Goal: Task Accomplishment & Management: Use online tool/utility

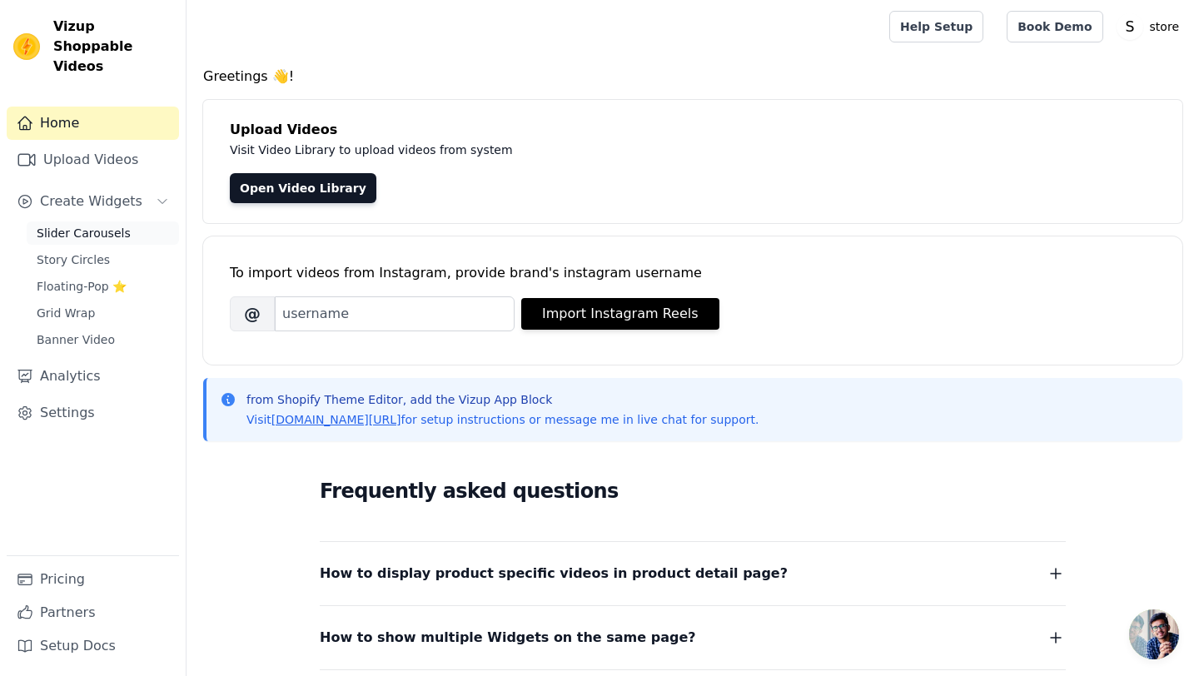
click at [107, 225] on span "Slider Carousels" at bounding box center [84, 233] width 94 height 17
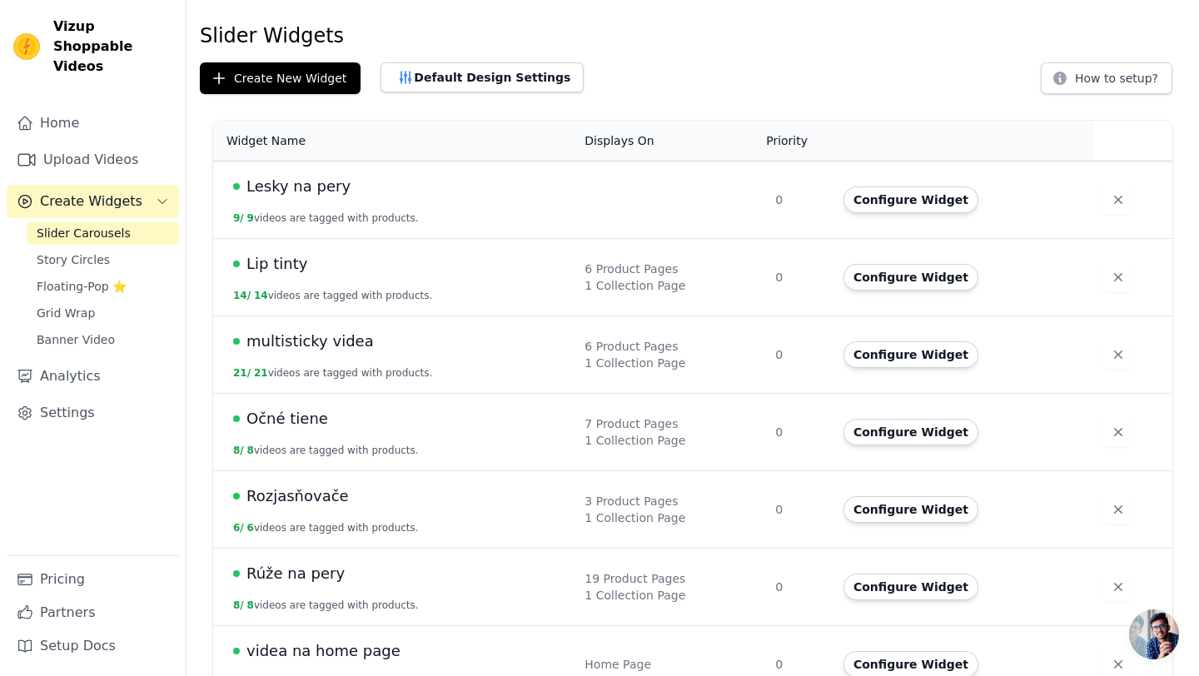
scroll to position [77, 0]
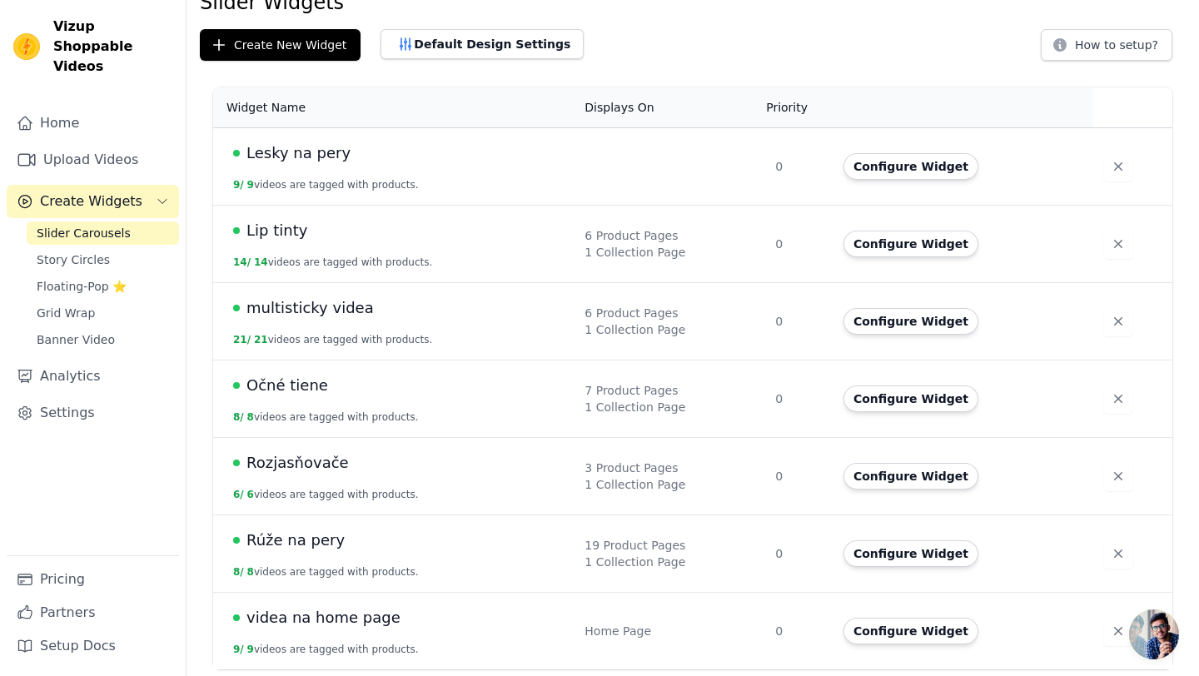
click at [299, 311] on span "multisticky videa" at bounding box center [309, 307] width 127 height 23
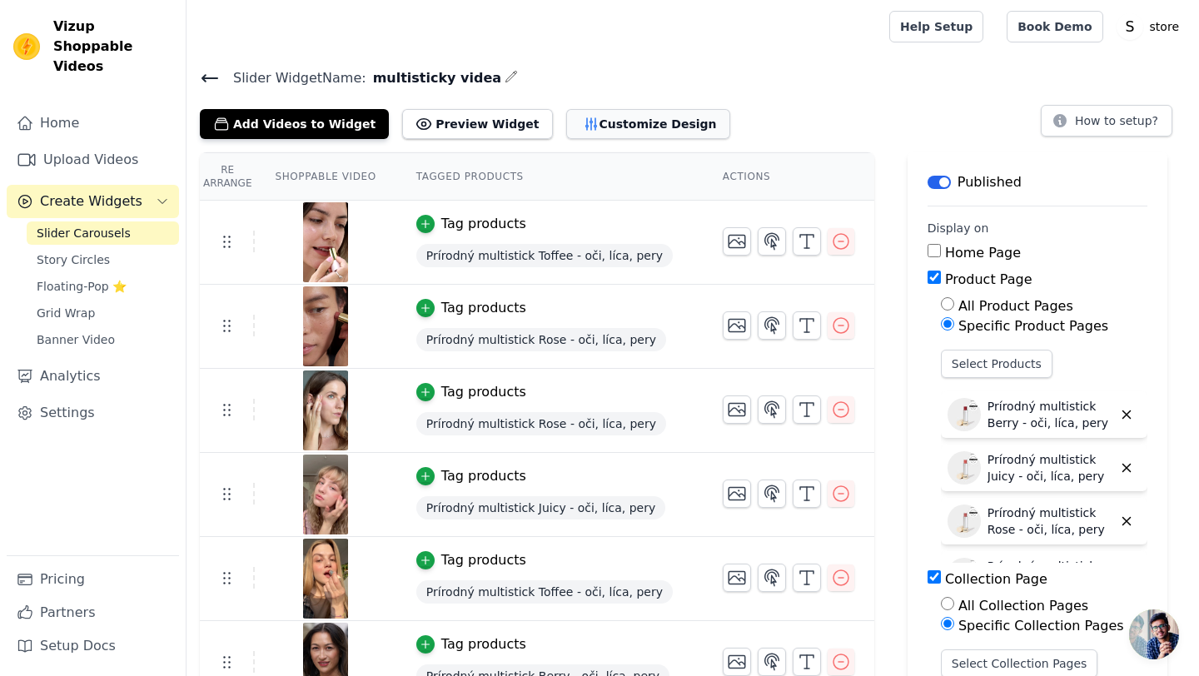
click at [607, 119] on button "Customize Design" at bounding box center [648, 124] width 164 height 30
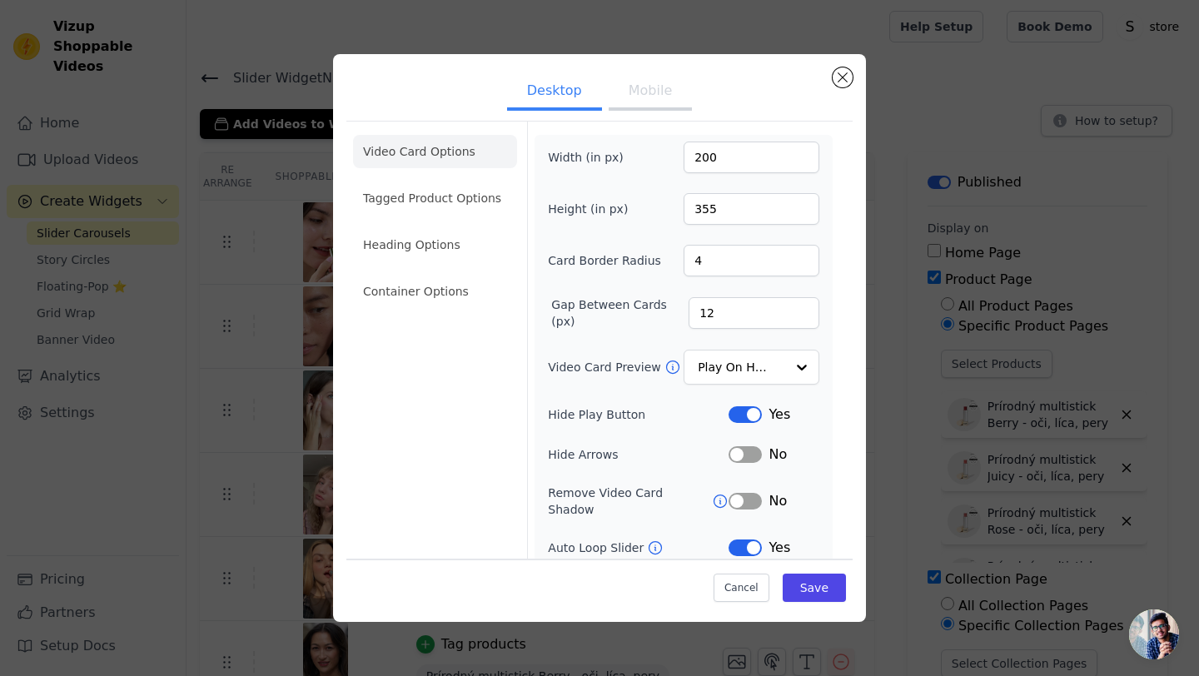
click at [646, 82] on button "Mobile" at bounding box center [650, 92] width 83 height 37
click at [800, 366] on div at bounding box center [800, 367] width 33 height 33
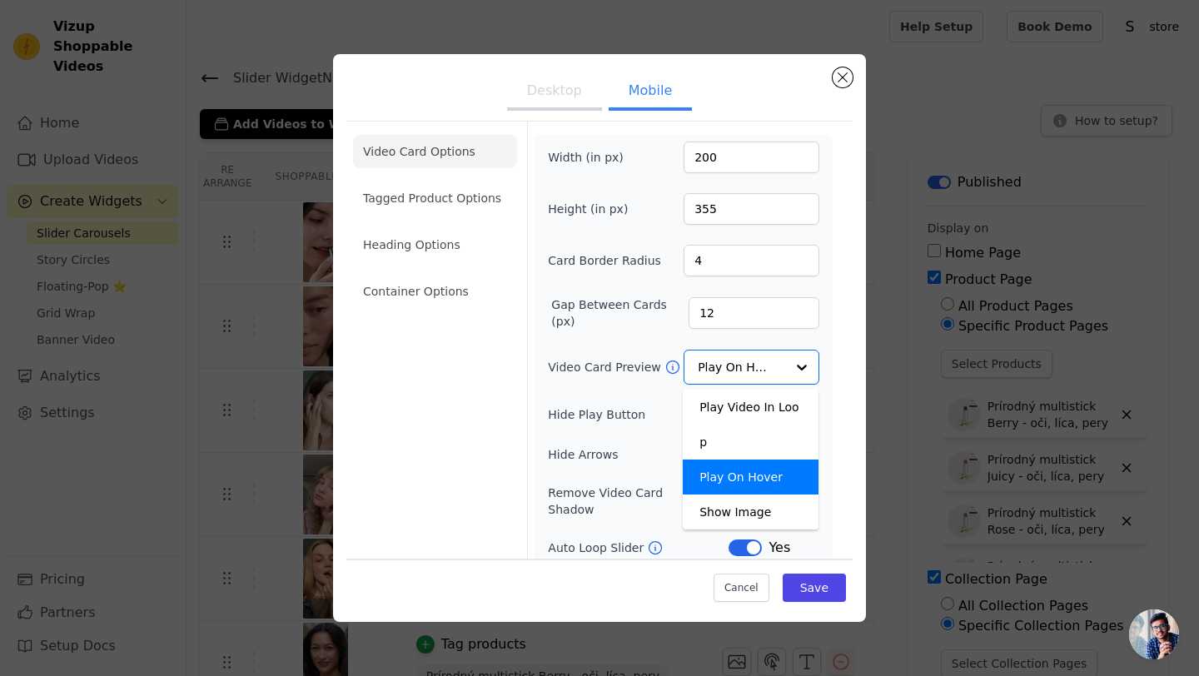
click at [832, 345] on div "Width (in px) 200 Height (in px) 355 Card Border Radius 4 Gap Between Cards (px…" at bounding box center [684, 410] width 298 height 550
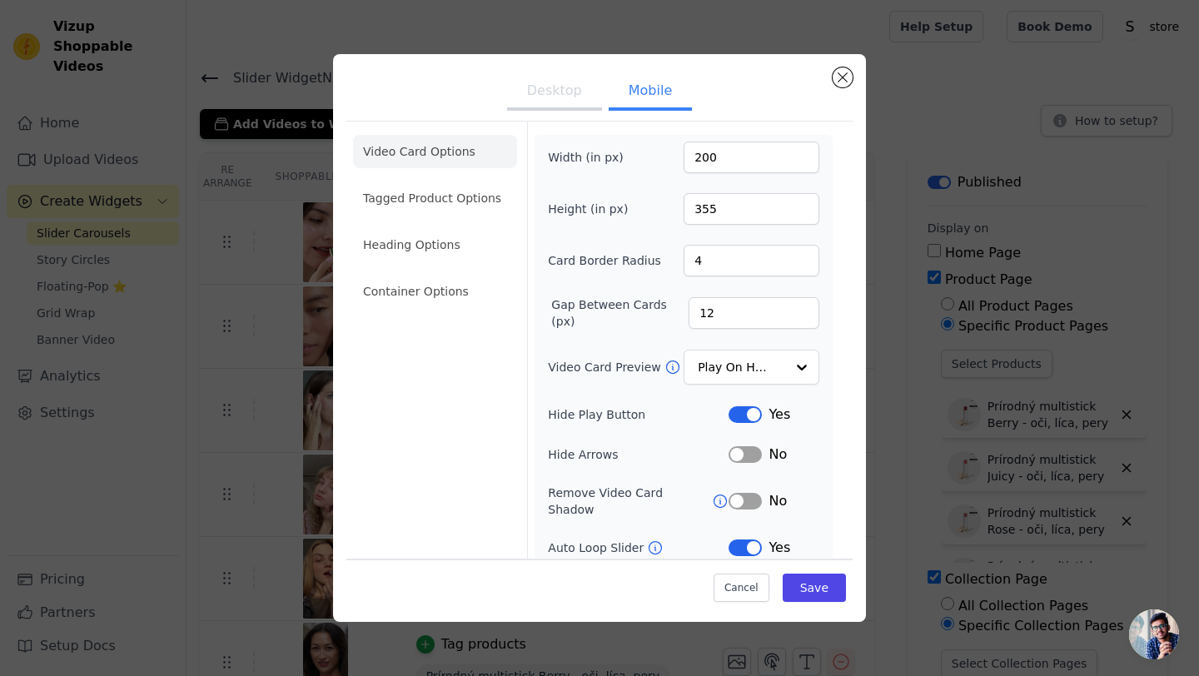
click at [555, 85] on button "Desktop" at bounding box center [554, 92] width 95 height 37
click at [437, 234] on li "Heading Options" at bounding box center [435, 244] width 164 height 33
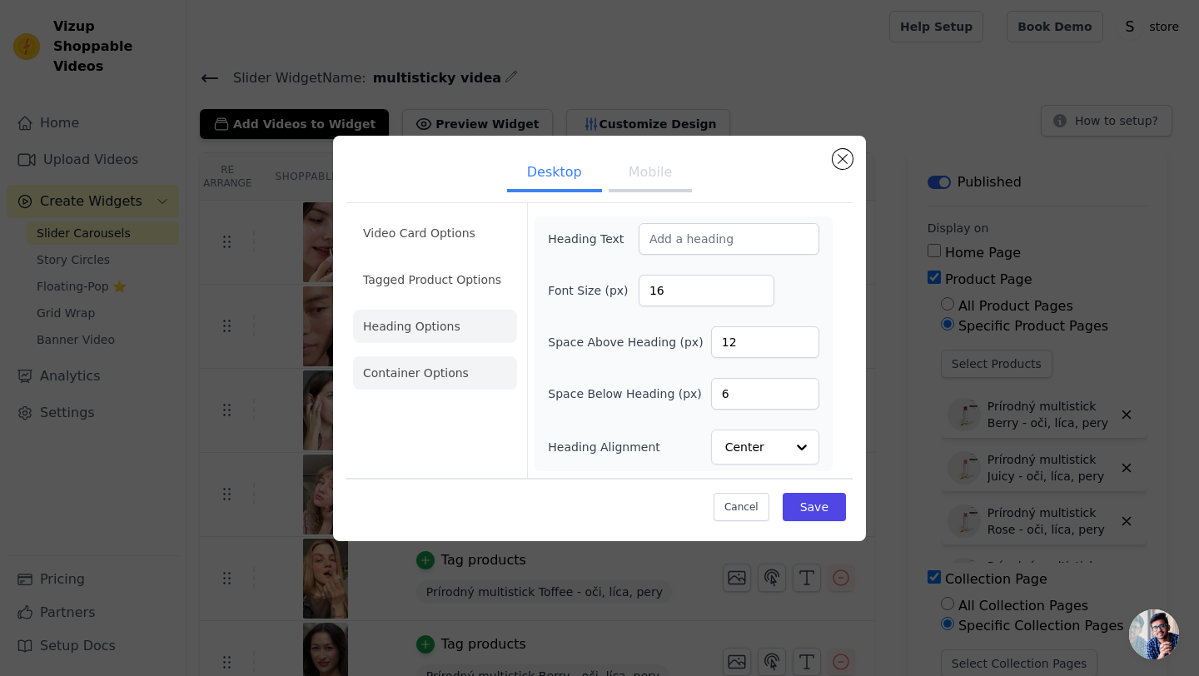
click at [396, 369] on li "Container Options" at bounding box center [435, 372] width 164 height 33
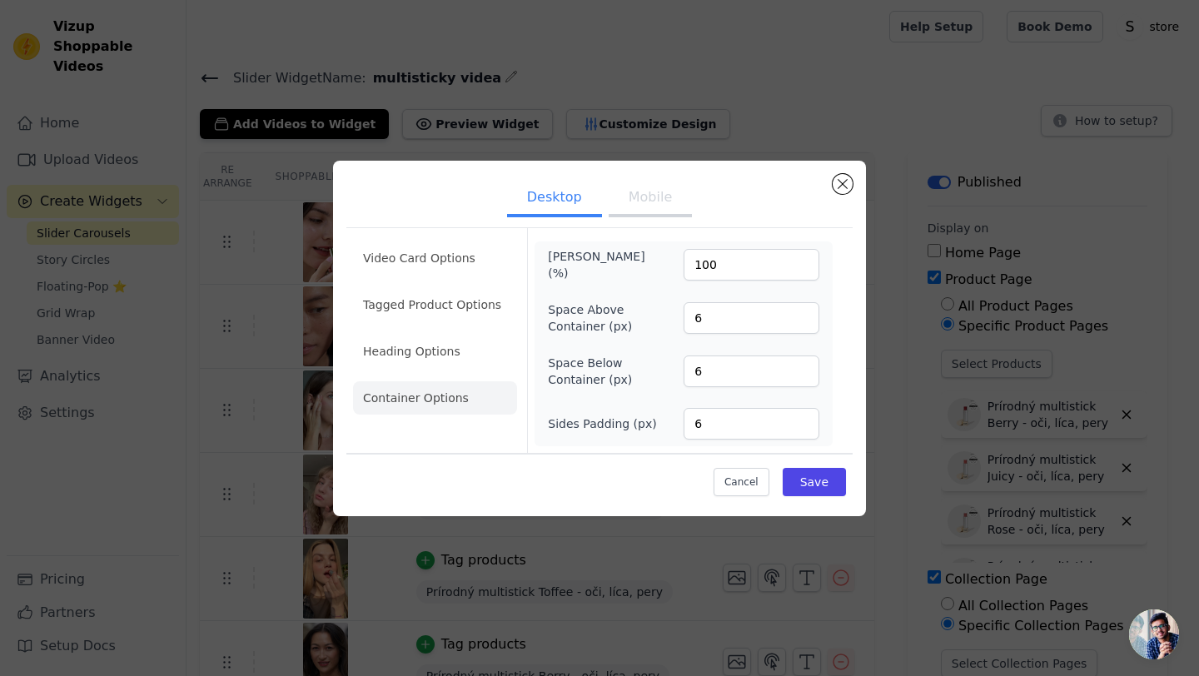
click at [654, 202] on button "Mobile" at bounding box center [650, 199] width 83 height 37
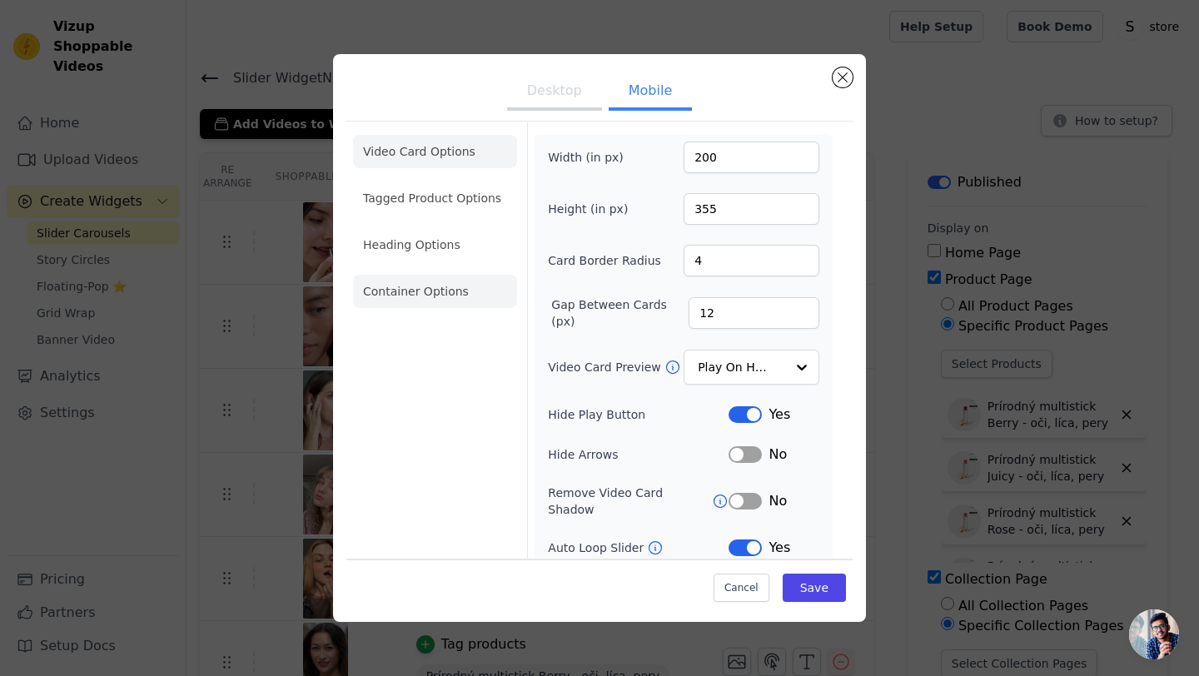
click at [429, 292] on li "Container Options" at bounding box center [435, 291] width 164 height 33
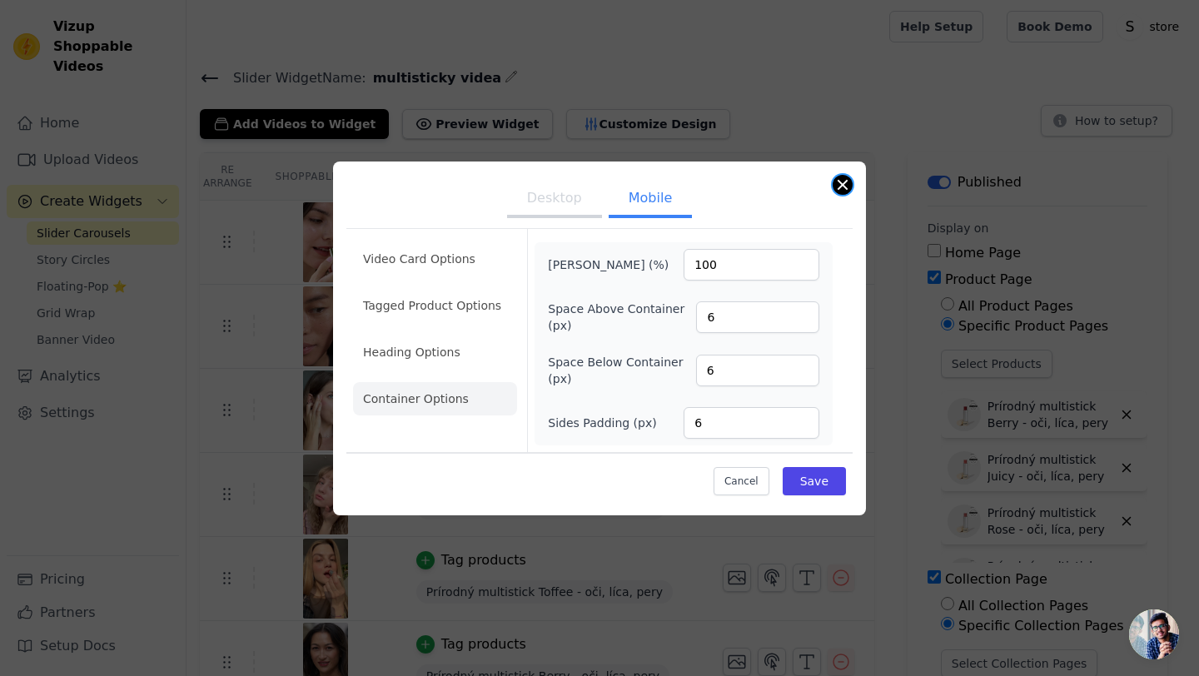
click at [838, 185] on button "Close modal" at bounding box center [843, 185] width 20 height 20
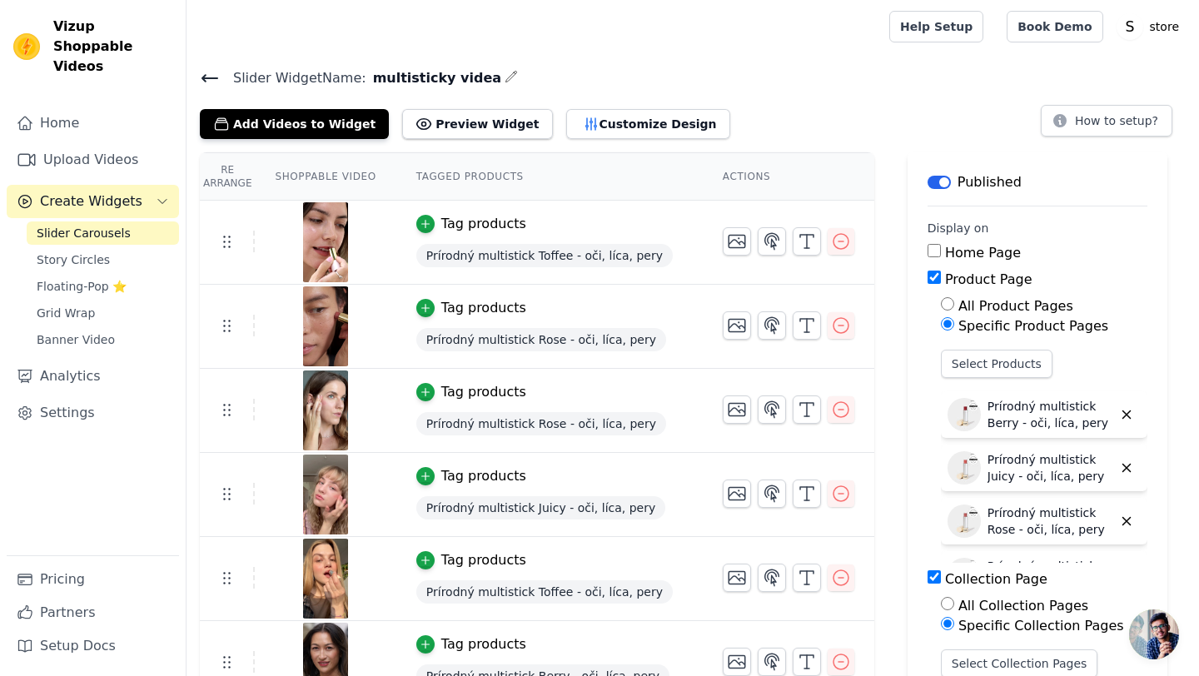
click at [73, 225] on span "Slider Carousels" at bounding box center [84, 233] width 94 height 17
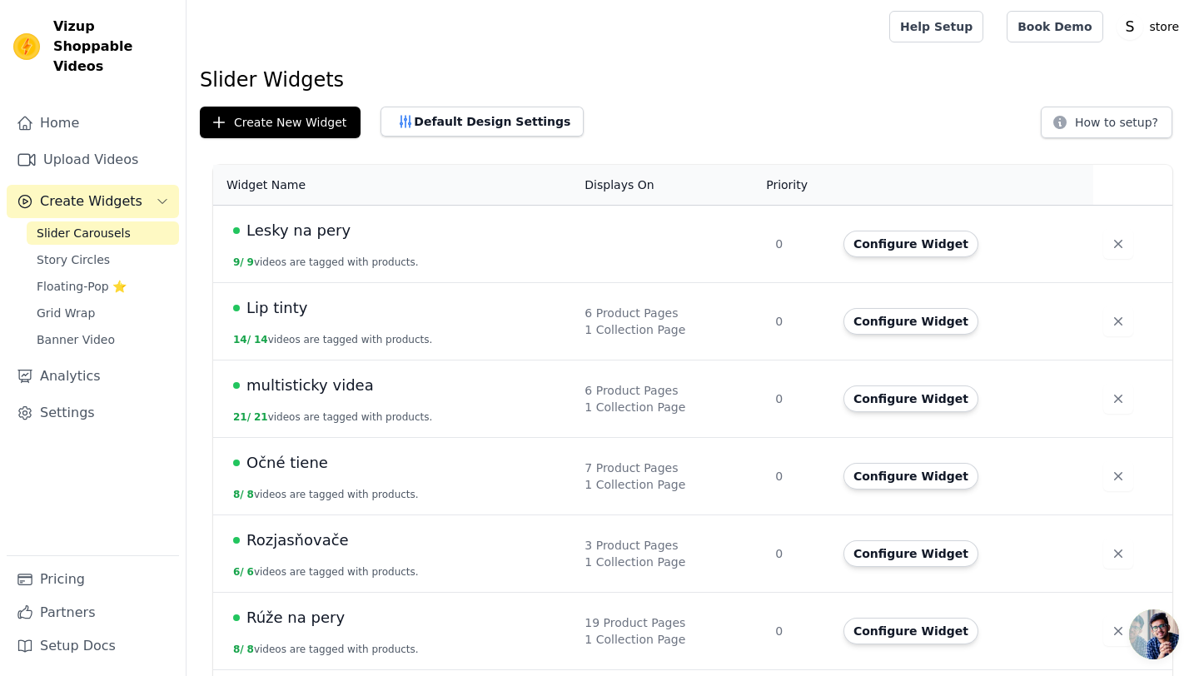
click at [300, 230] on span "Lesky na pery" at bounding box center [298, 230] width 104 height 23
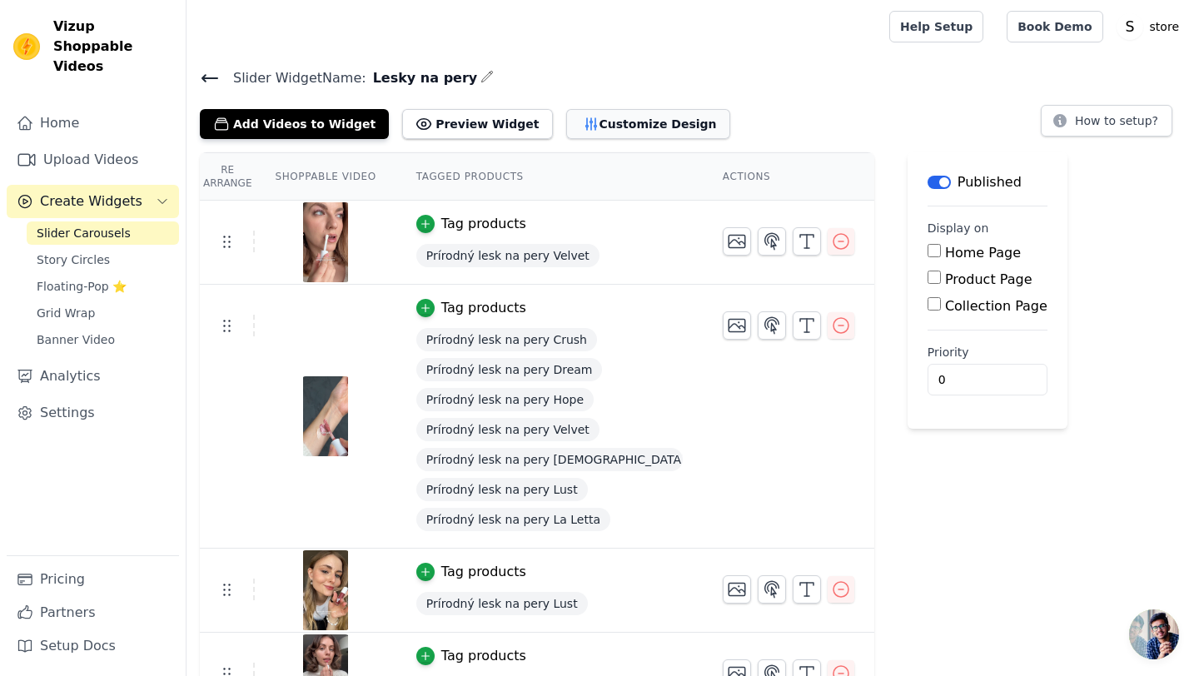
click at [607, 128] on button "Customize Design" at bounding box center [648, 124] width 164 height 30
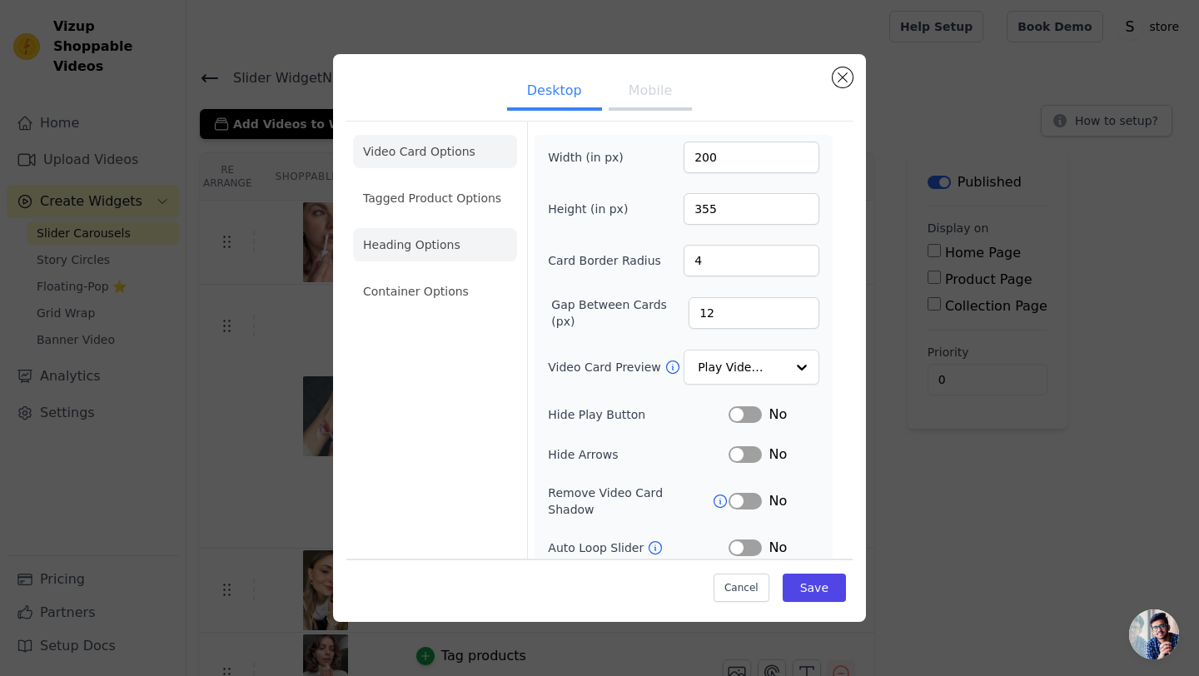
click at [425, 244] on li "Heading Options" at bounding box center [435, 244] width 164 height 33
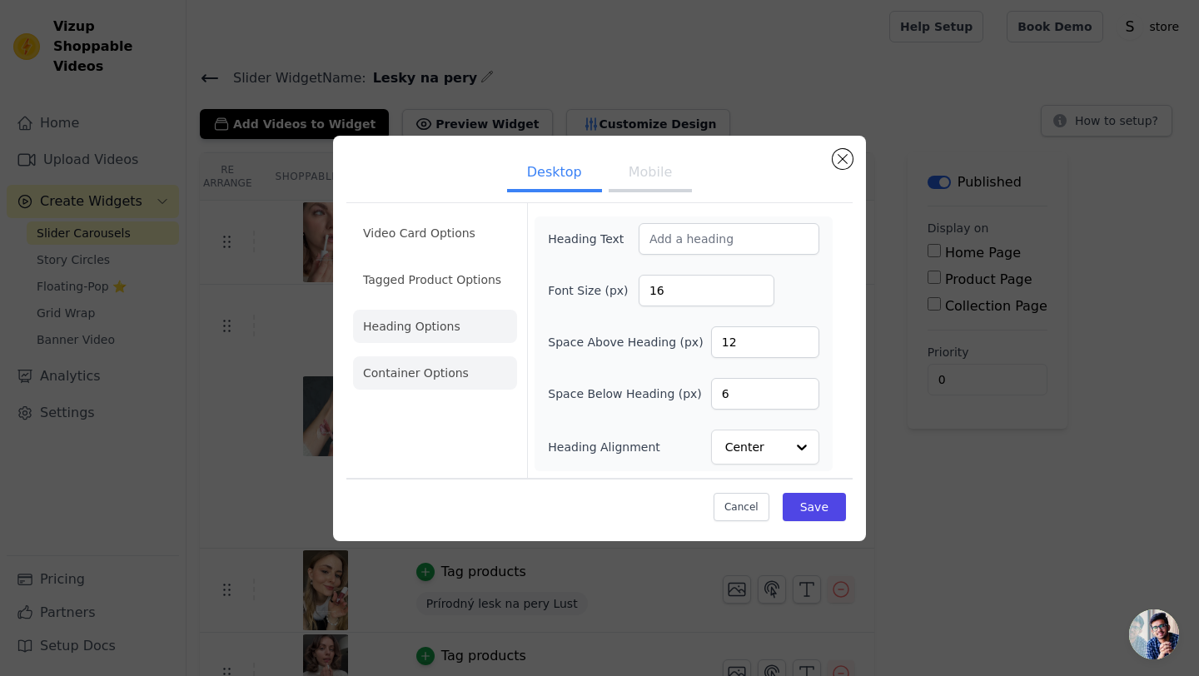
click at [386, 370] on li "Container Options" at bounding box center [435, 372] width 164 height 33
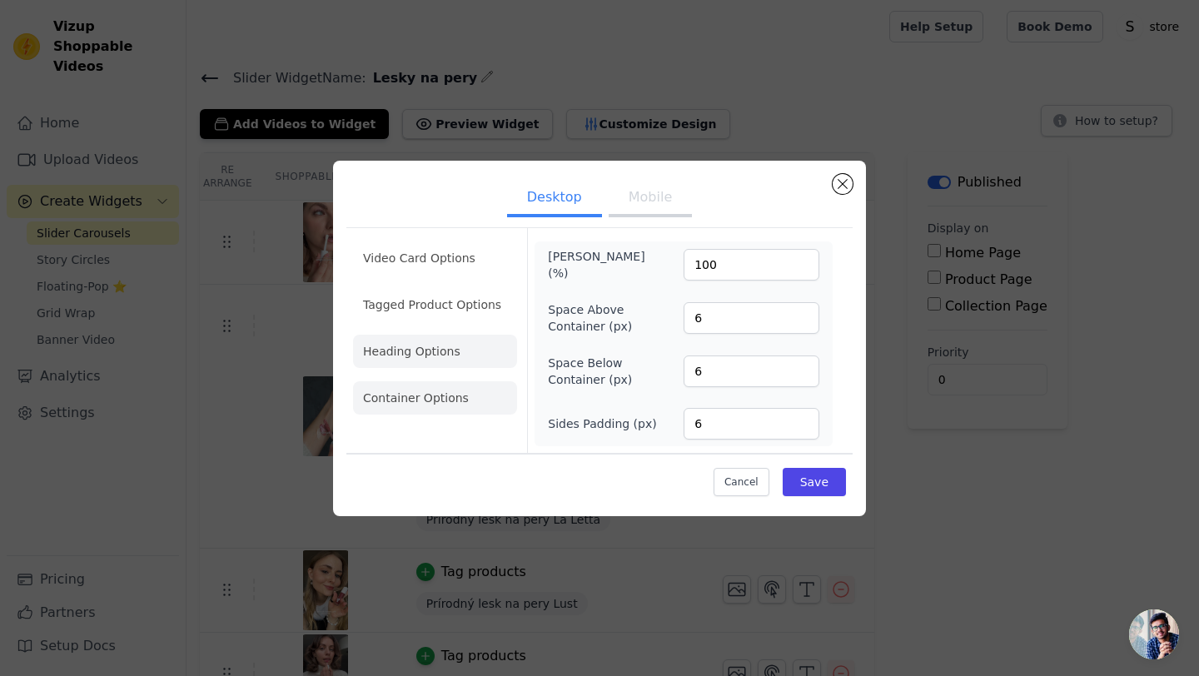
click at [406, 349] on li "Heading Options" at bounding box center [435, 351] width 164 height 33
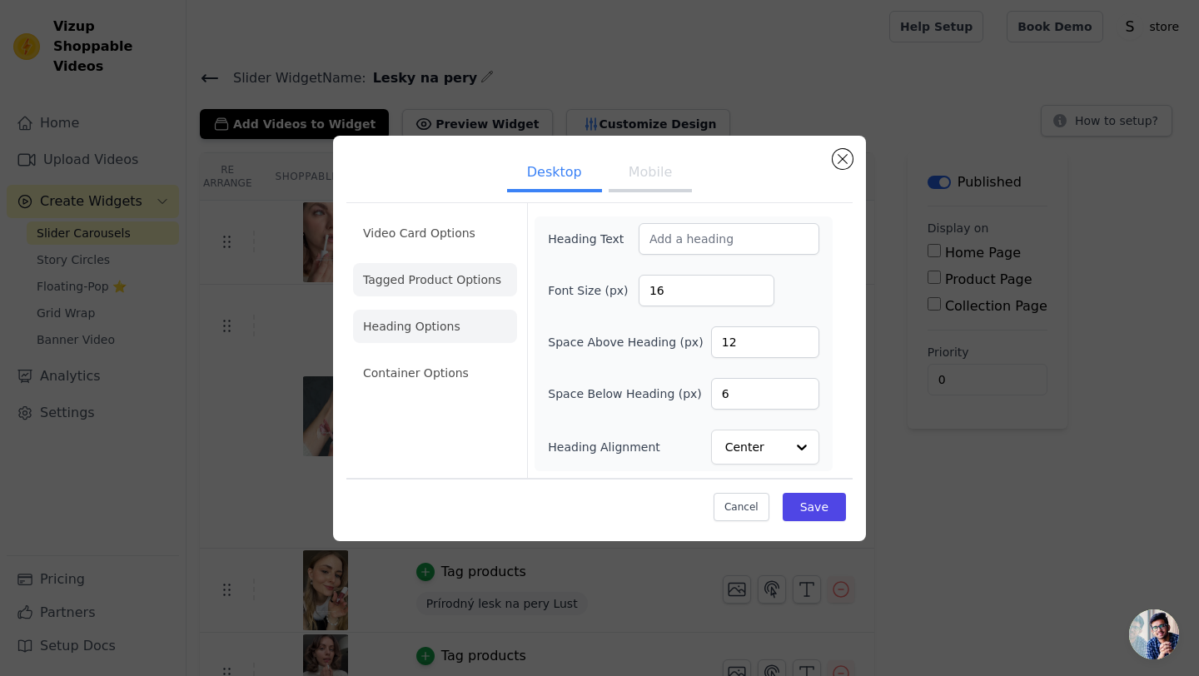
click at [461, 356] on li "Tagged Product Options" at bounding box center [435, 372] width 164 height 33
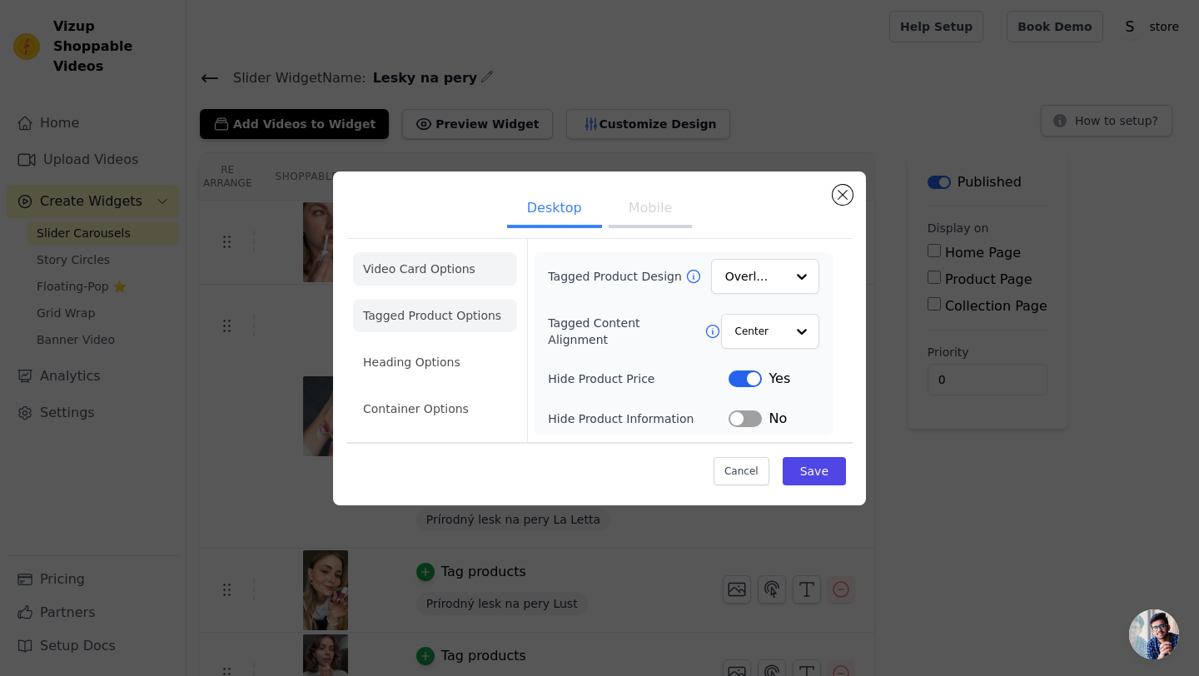
click at [443, 299] on li "Video Card Options" at bounding box center [435, 315] width 164 height 33
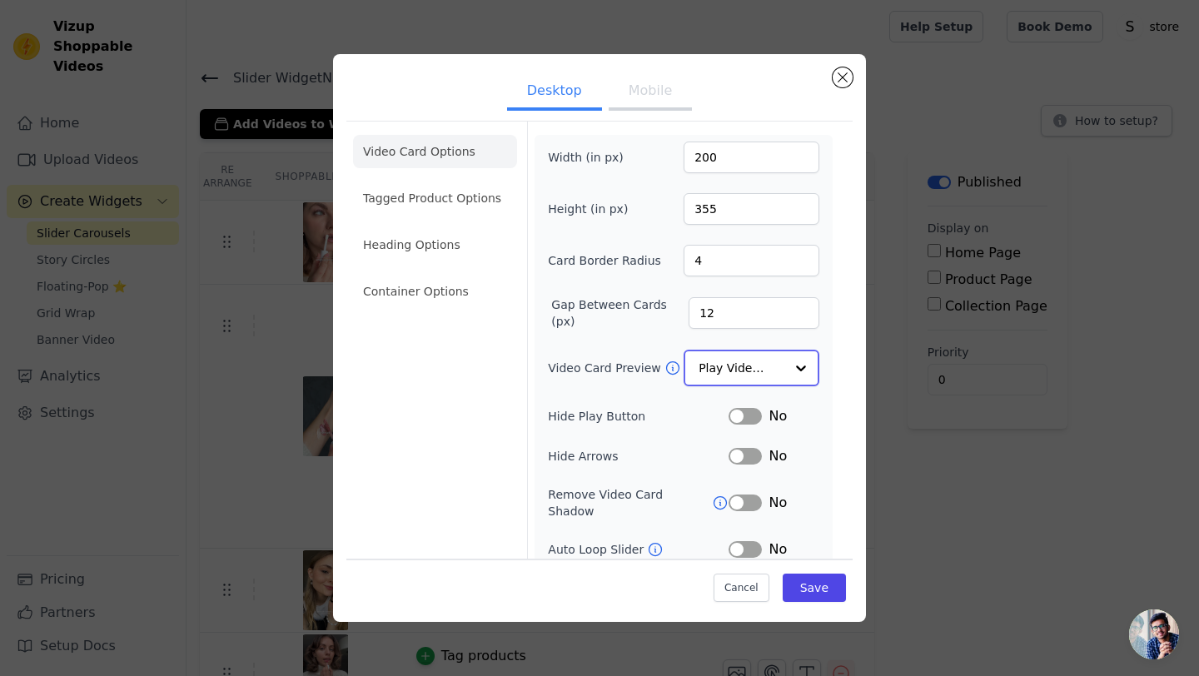
click at [814, 371] on div at bounding box center [800, 367] width 33 height 33
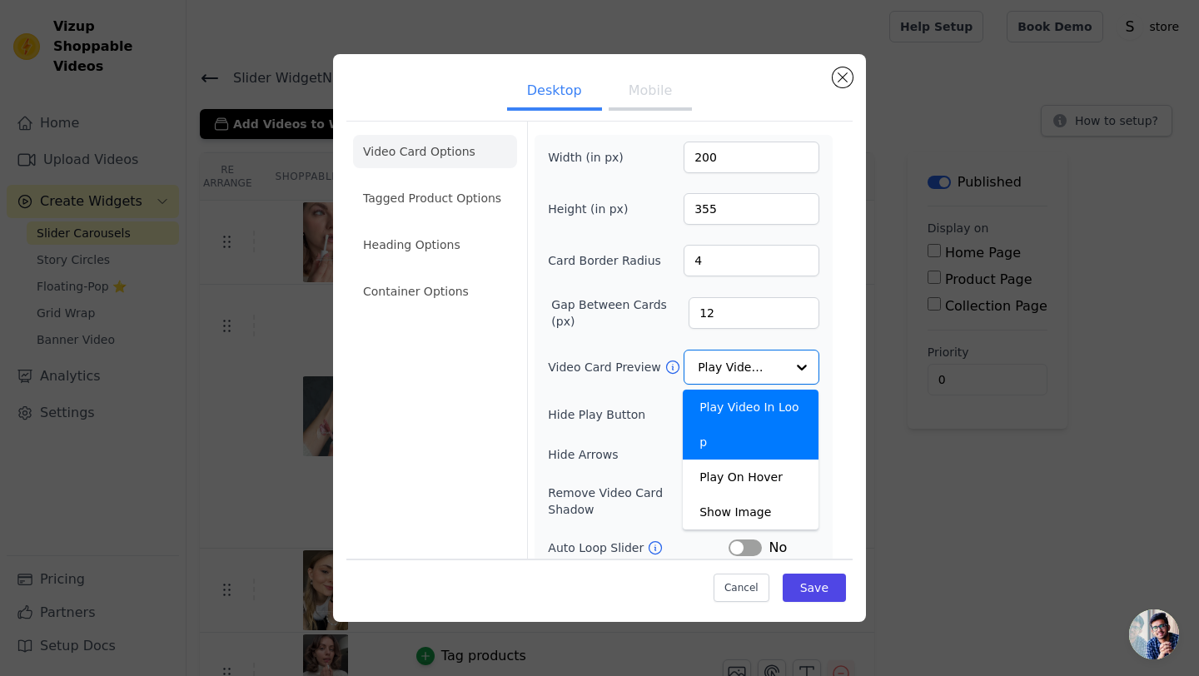
click at [829, 370] on div "Width (in px) 200 Height (in px) 355 Card Border Radius 4 Gap Between Cards (px…" at bounding box center [684, 390] width 298 height 510
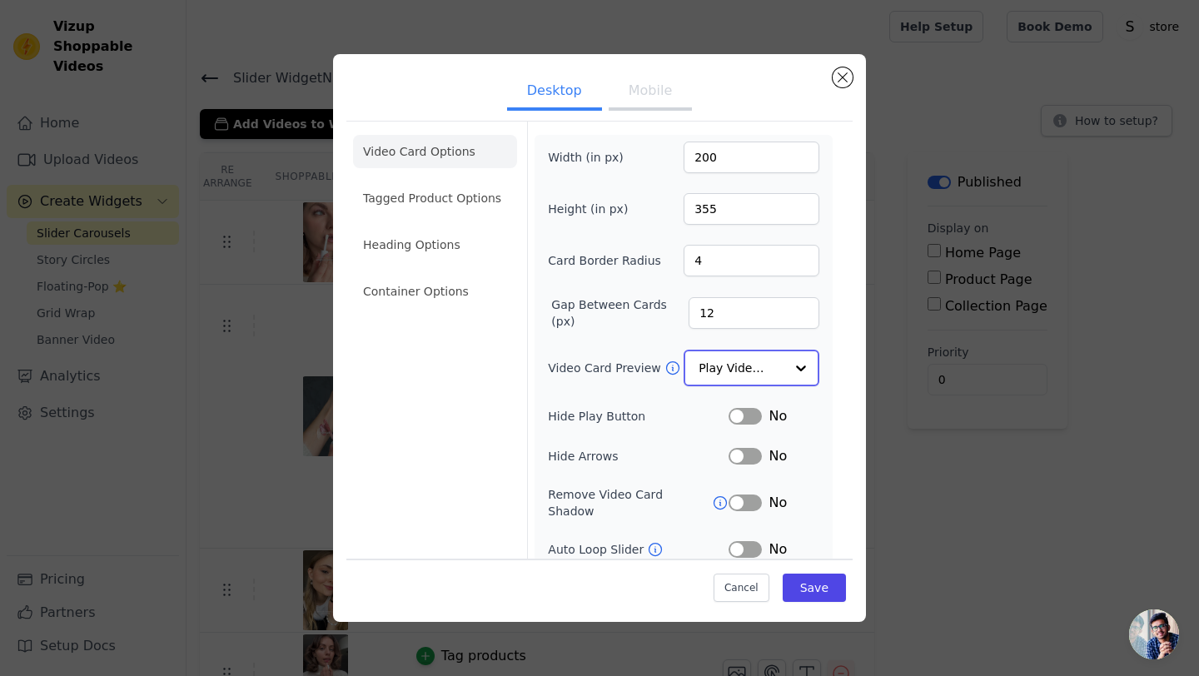
click at [804, 366] on div at bounding box center [800, 367] width 33 height 33
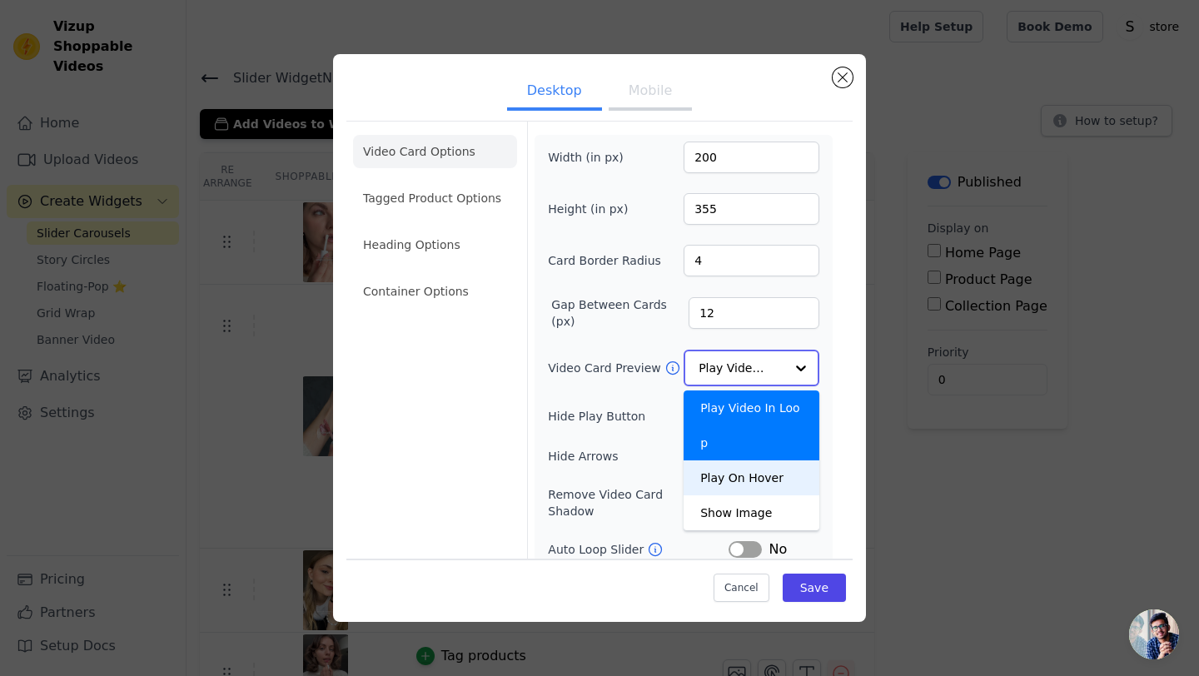
click at [764, 460] on div "Play On Hover" at bounding box center [752, 477] width 136 height 35
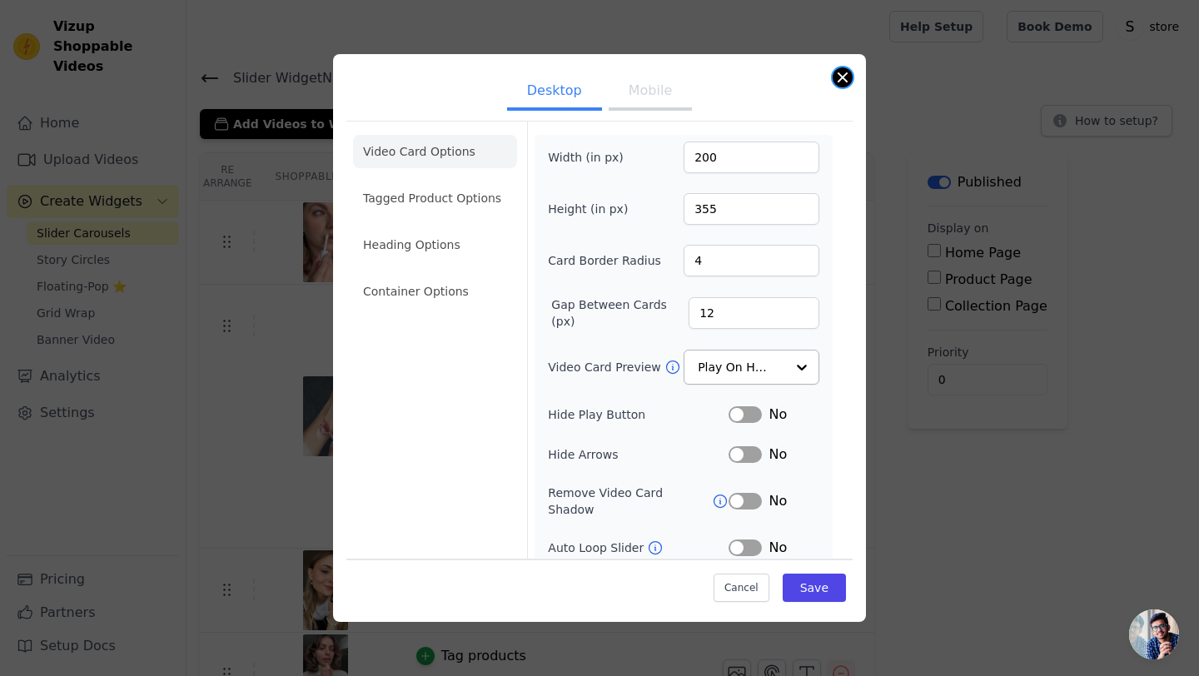
click at [839, 81] on button "Close modal" at bounding box center [843, 77] width 20 height 20
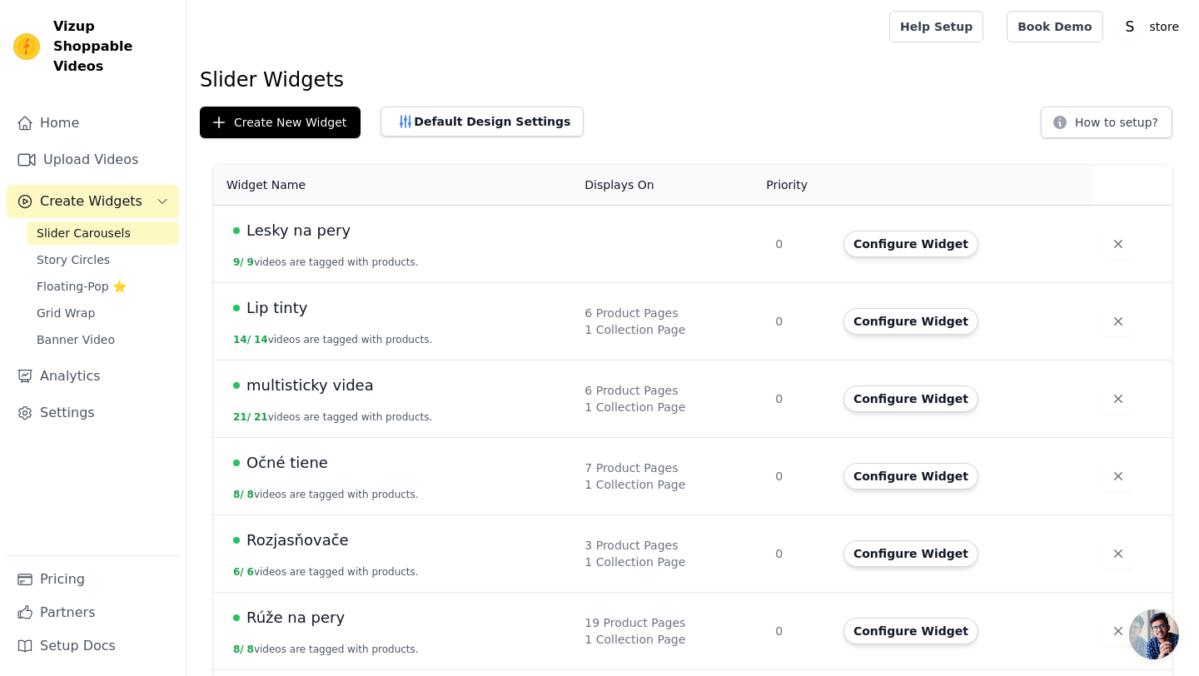
click at [275, 306] on span "Lip tinty" at bounding box center [276, 307] width 61 height 23
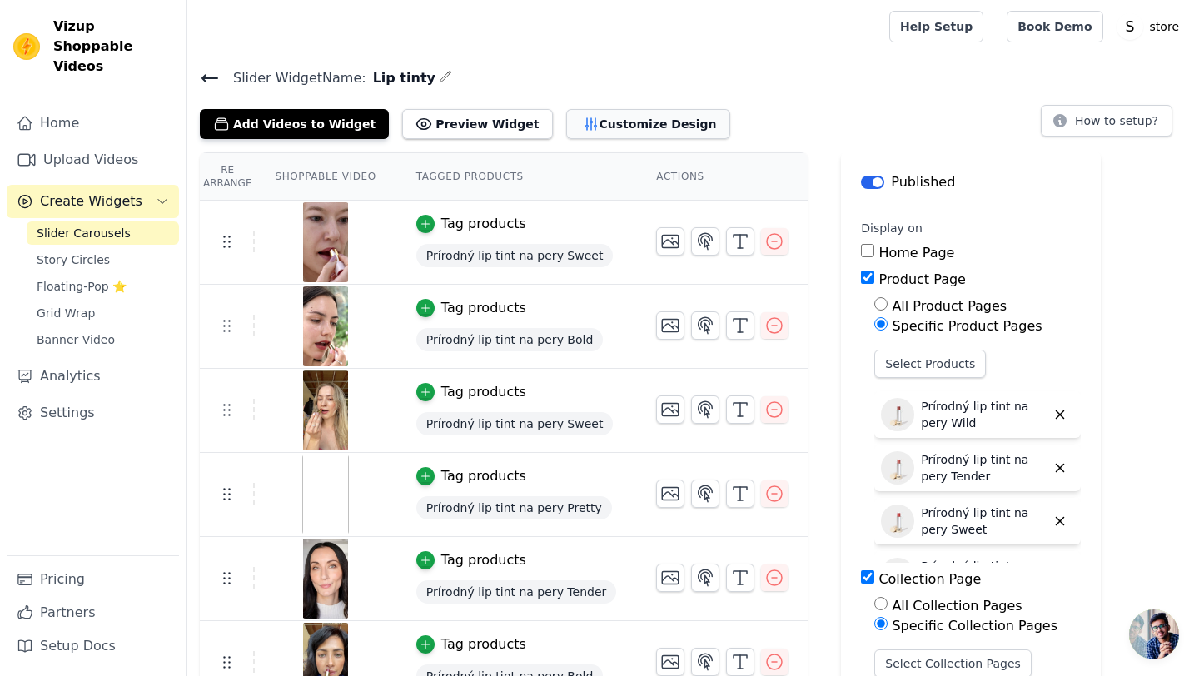
click at [608, 121] on button "Customize Design" at bounding box center [648, 124] width 164 height 30
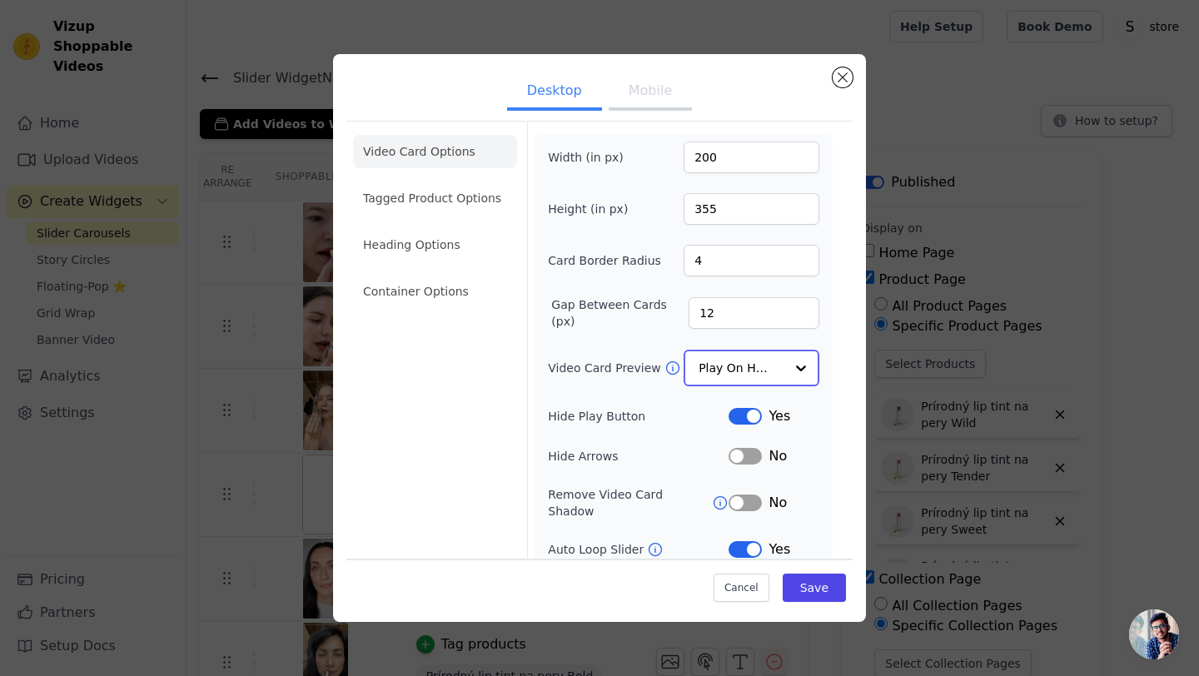
click at [804, 375] on div at bounding box center [800, 367] width 33 height 33
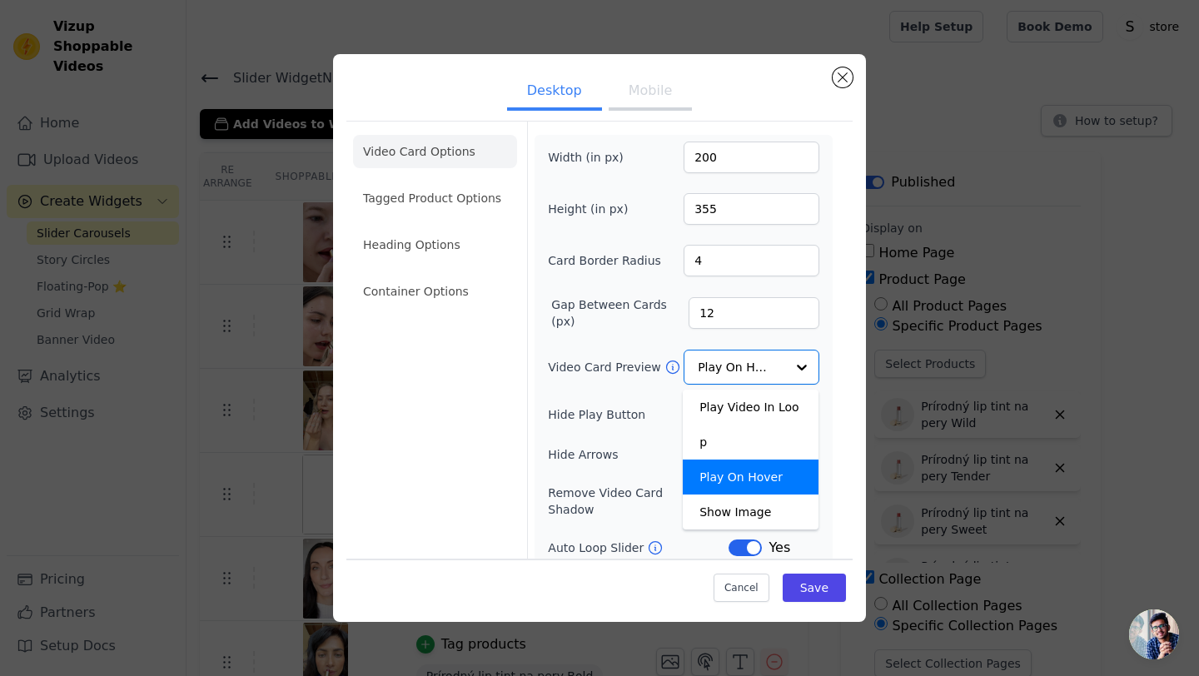
click at [830, 362] on div "Width (in px) 200 Height (in px) 355 Card Border Radius 4 Gap Between Cards (px…" at bounding box center [684, 390] width 298 height 510
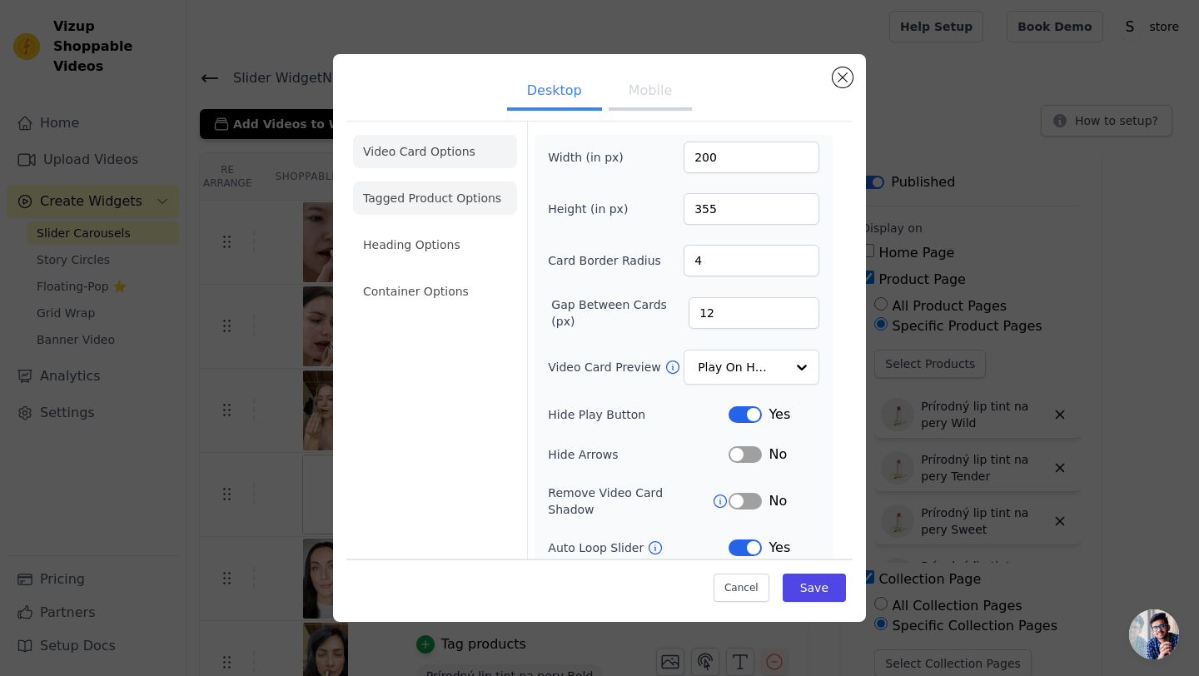
click at [451, 275] on li "Tagged Product Options" at bounding box center [435, 291] width 164 height 33
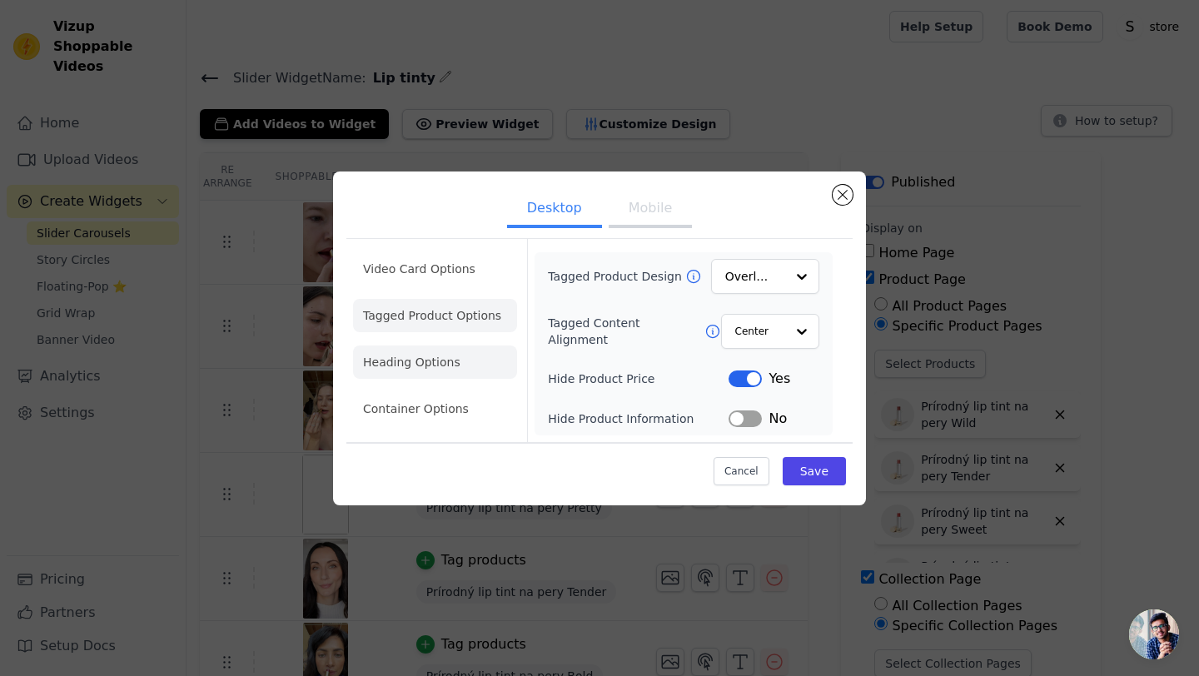
click at [391, 358] on li "Heading Options" at bounding box center [435, 362] width 164 height 33
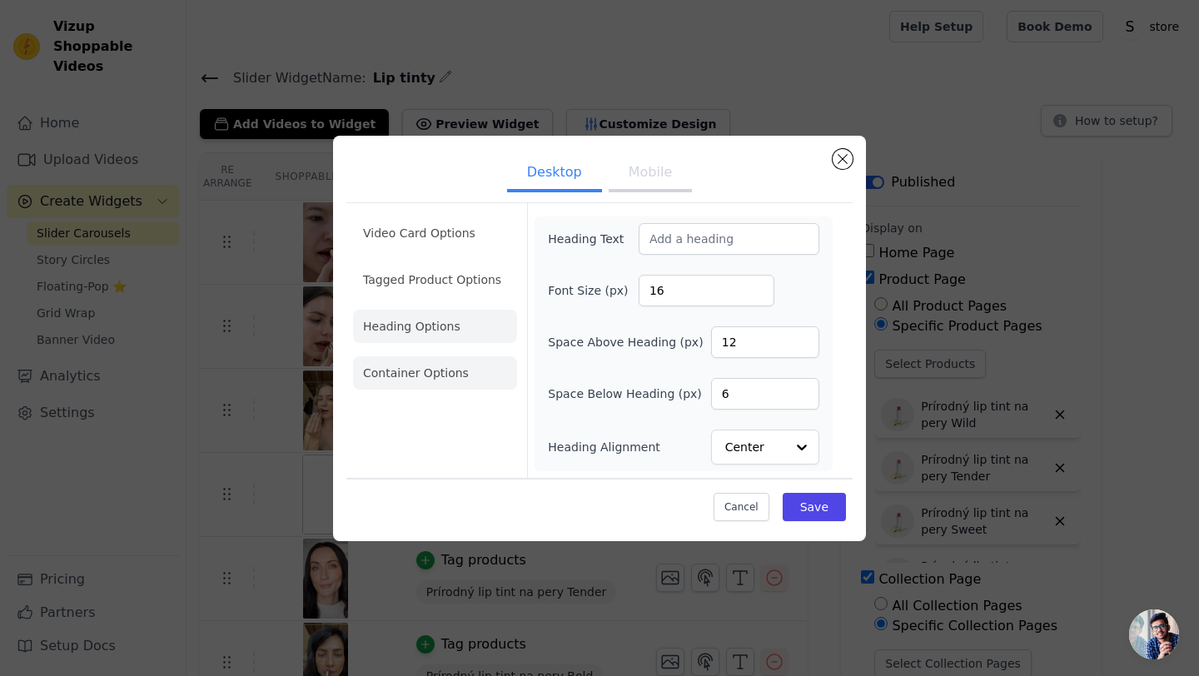
click at [394, 381] on li "Container Options" at bounding box center [435, 372] width 164 height 33
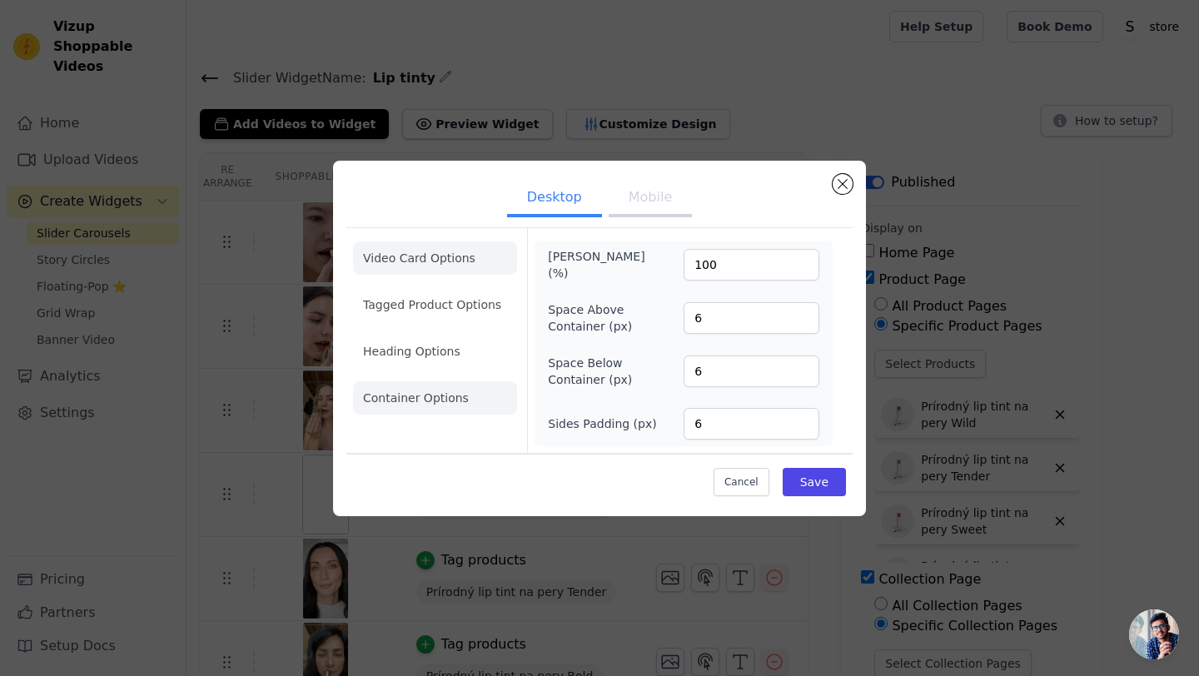
click at [429, 288] on li "Video Card Options" at bounding box center [435, 304] width 164 height 33
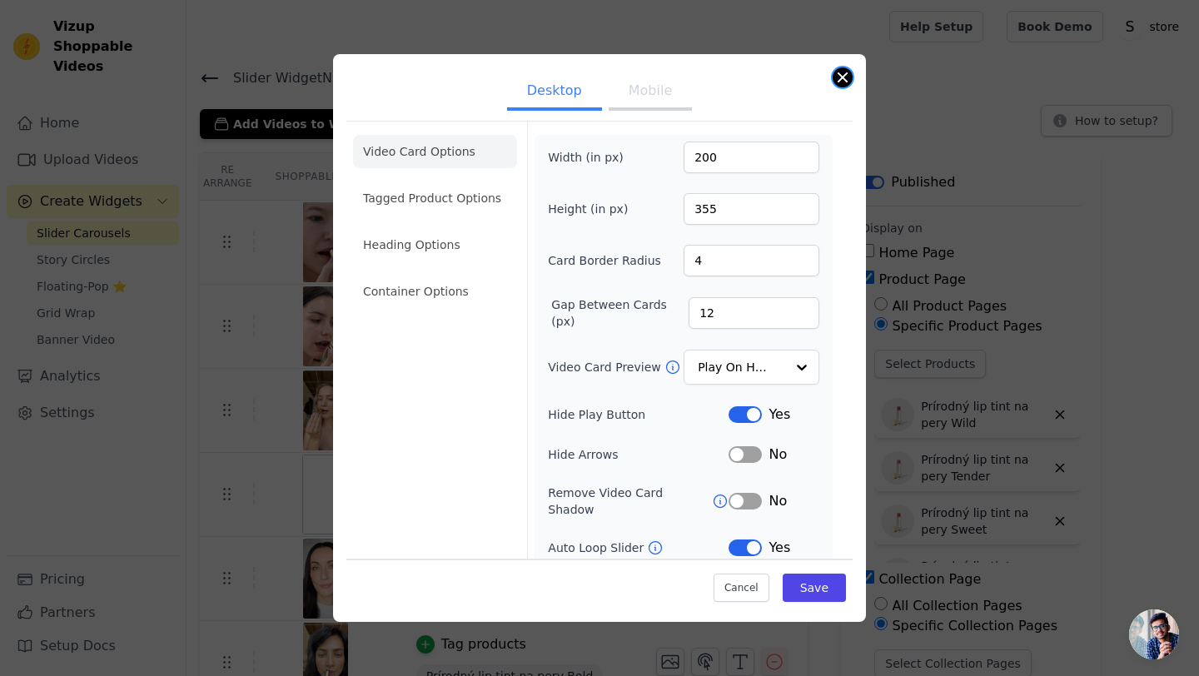
click at [842, 78] on button "Close modal" at bounding box center [843, 77] width 20 height 20
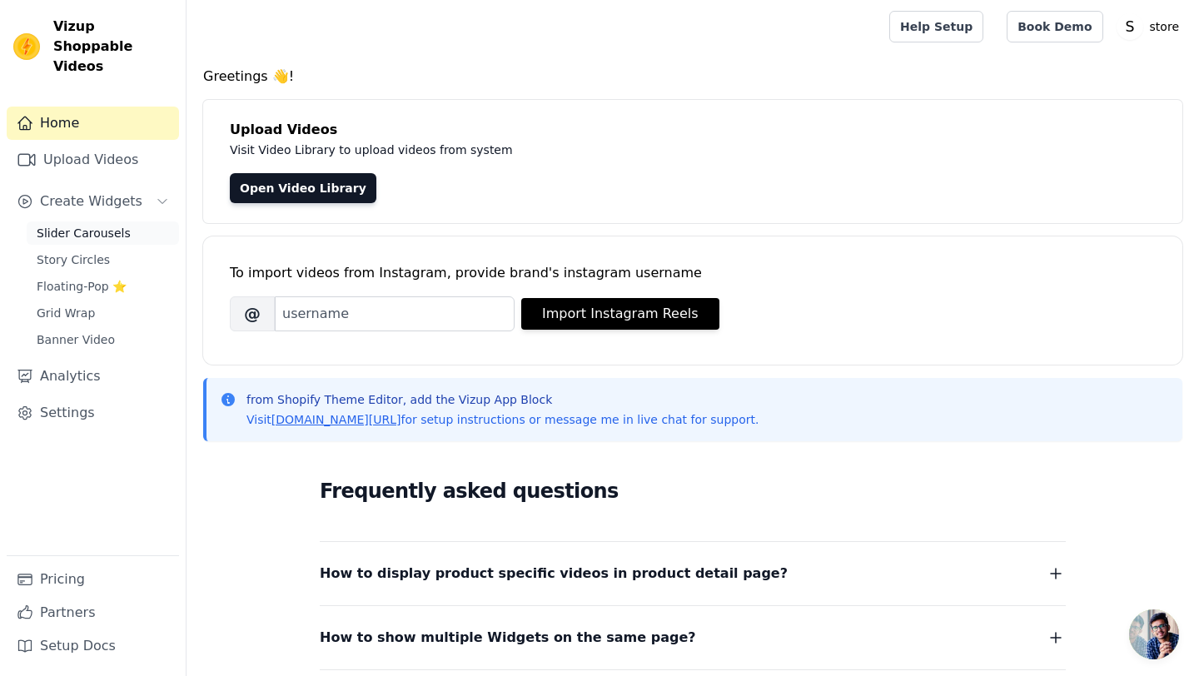
click at [91, 225] on span "Slider Carousels" at bounding box center [84, 233] width 94 height 17
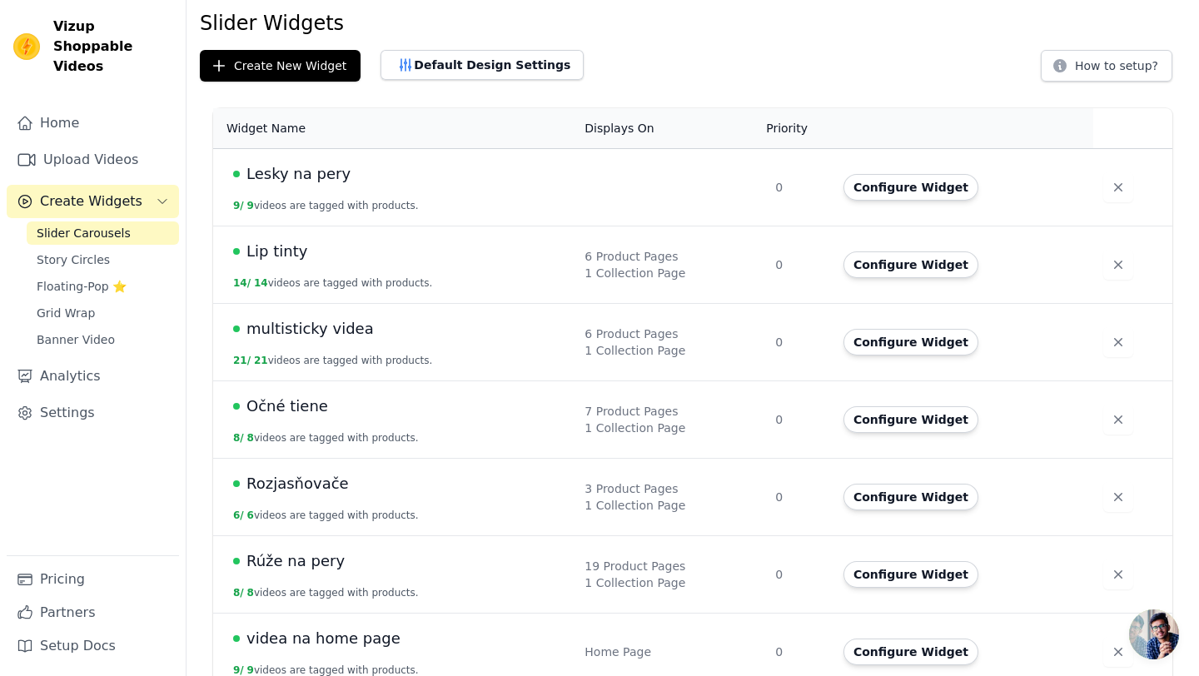
scroll to position [77, 0]
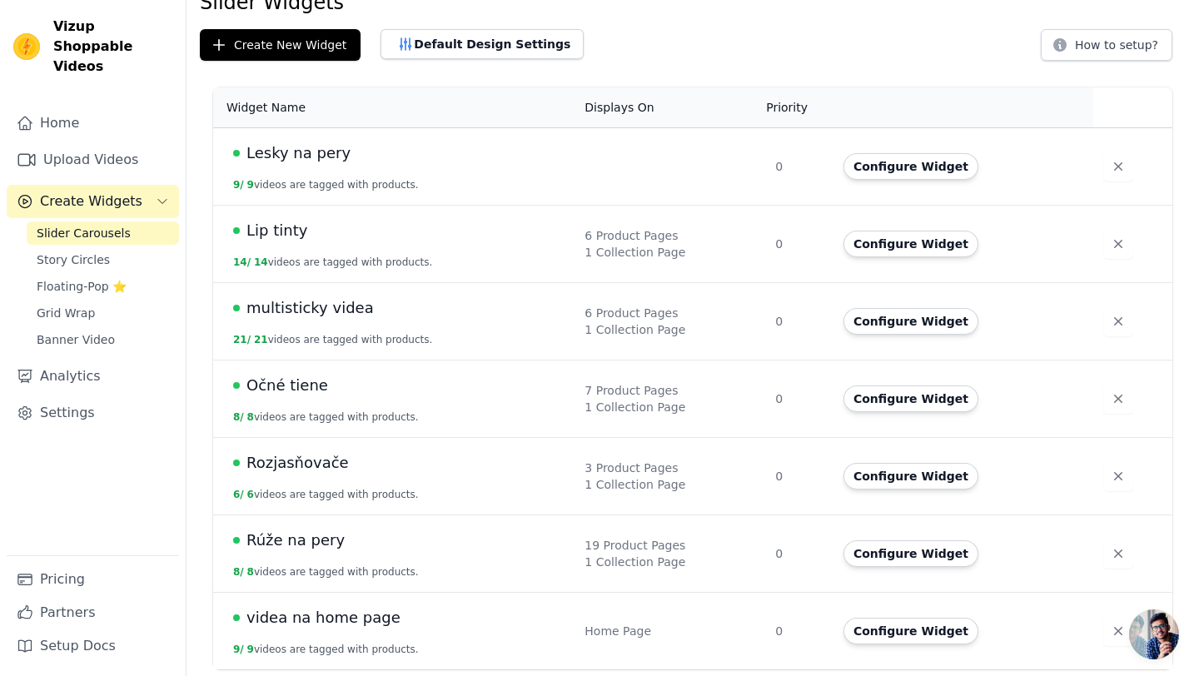
click at [273, 231] on span "Lip tinty" at bounding box center [276, 230] width 61 height 23
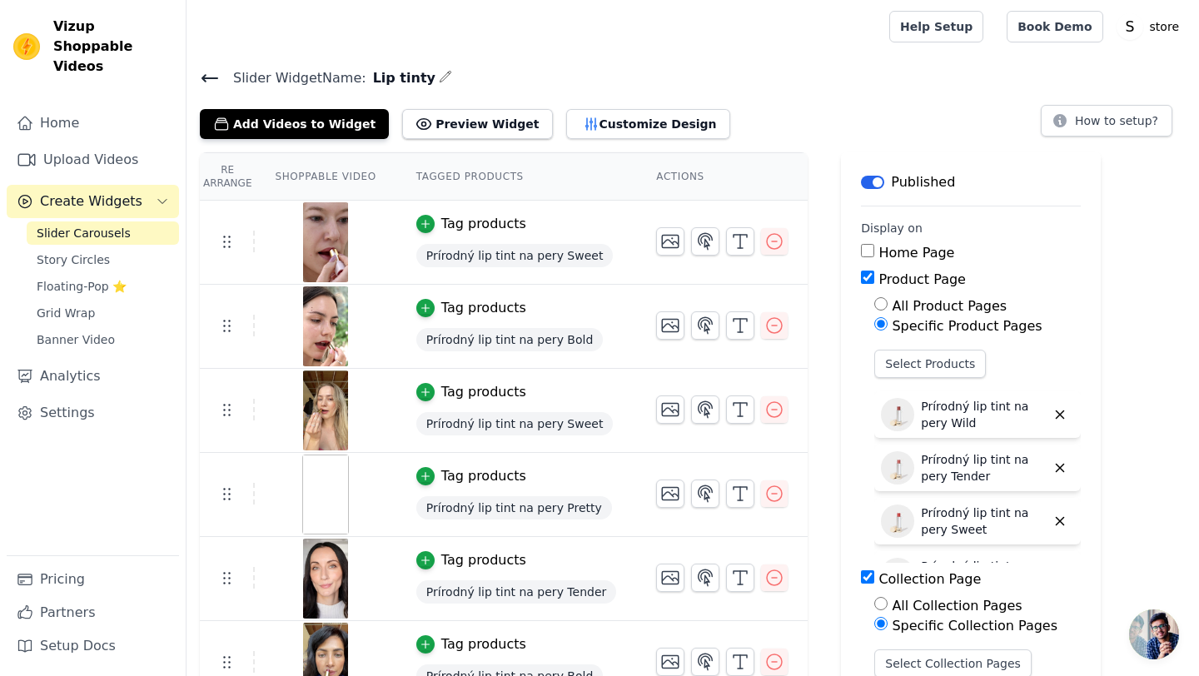
click at [205, 76] on icon at bounding box center [210, 78] width 20 height 20
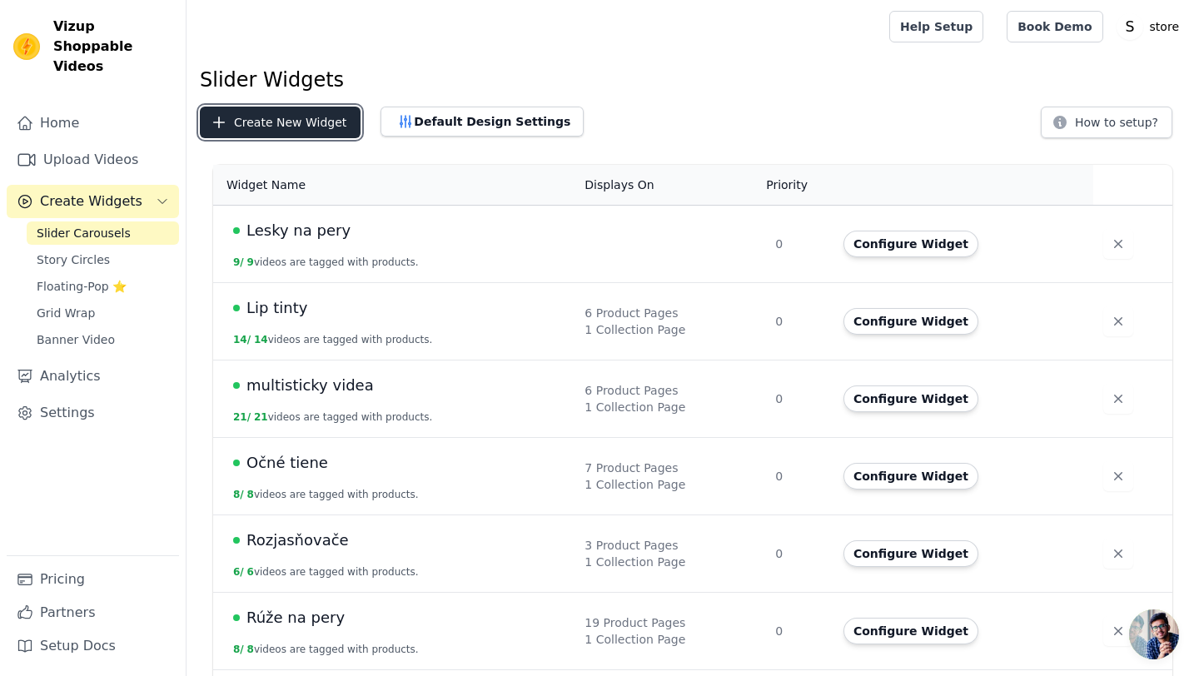
click at [271, 119] on button "Create New Widget" at bounding box center [280, 123] width 161 height 32
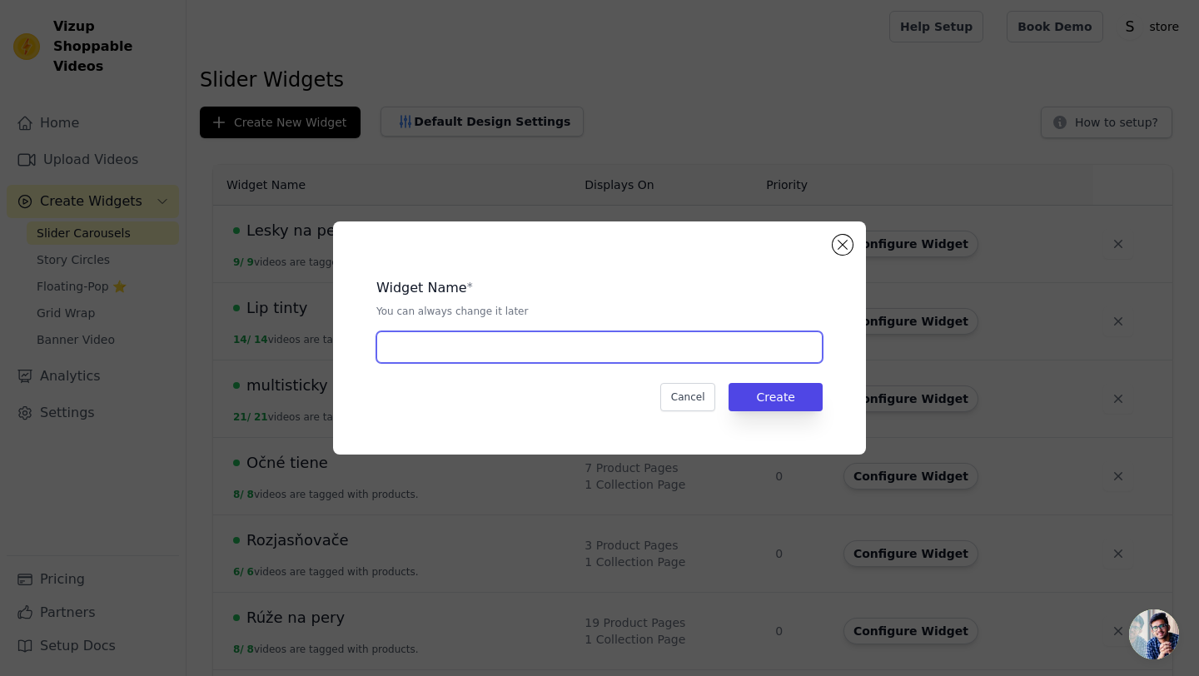
click at [400, 346] on input "text" at bounding box center [599, 347] width 446 height 32
type input "s"
type input "Sweet"
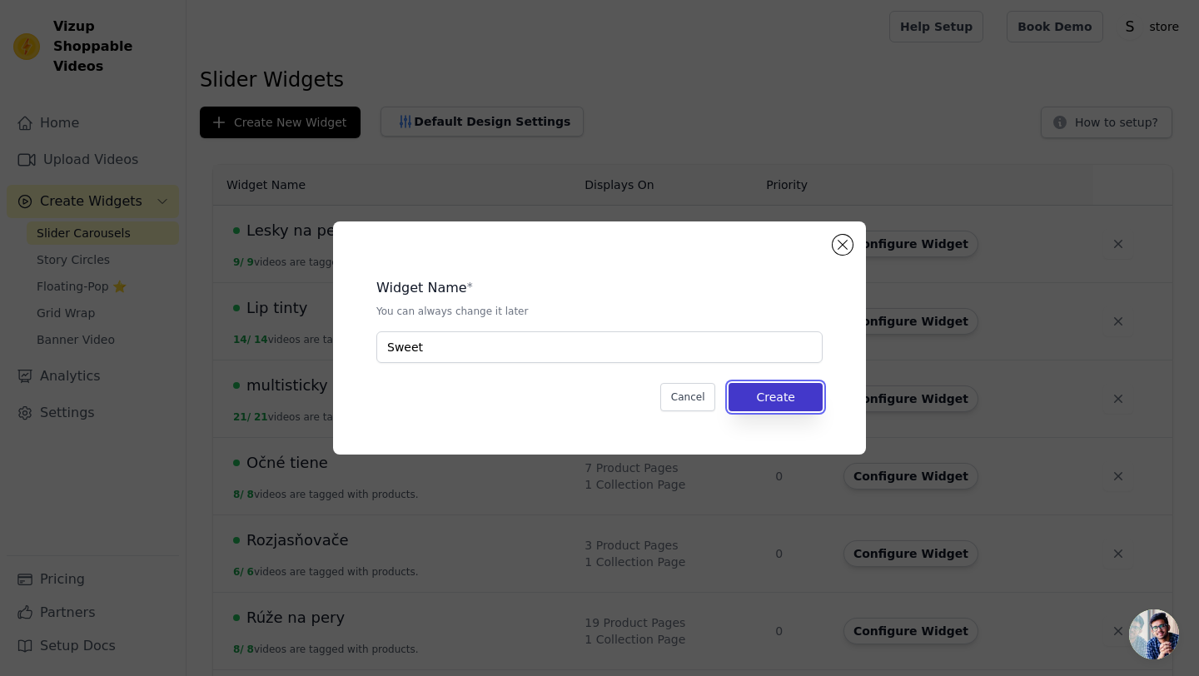
click at [752, 400] on button "Create" at bounding box center [776, 397] width 94 height 28
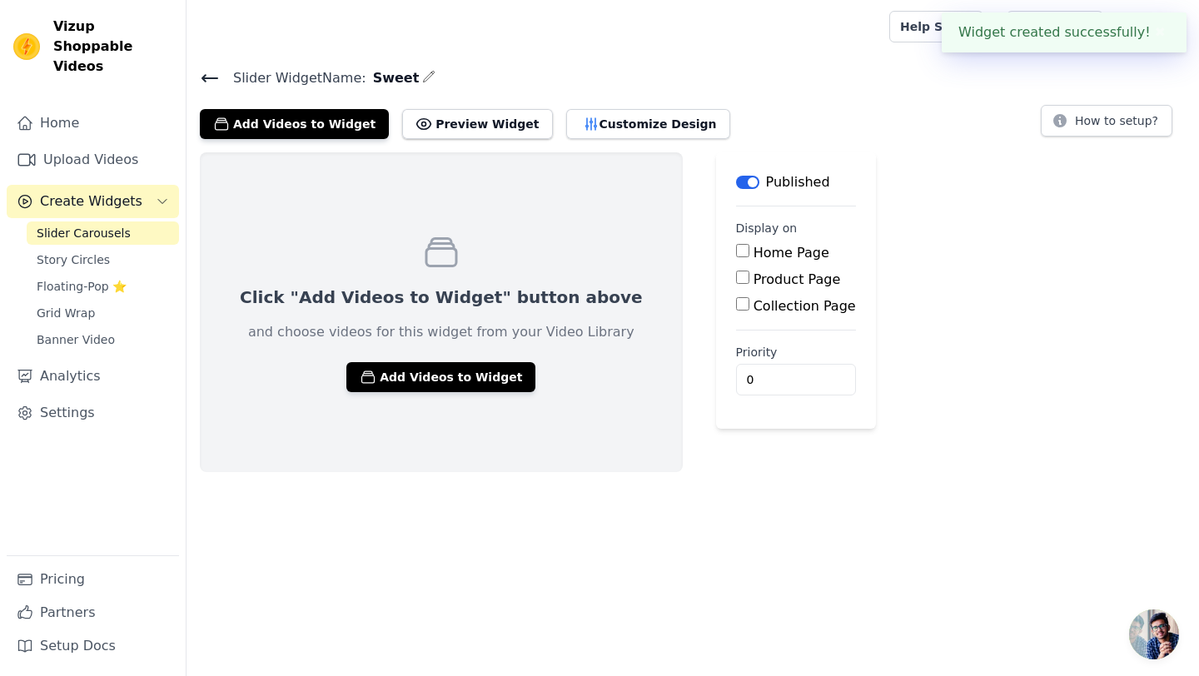
click at [736, 274] on input "Product Page" at bounding box center [742, 277] width 13 height 13
checkbox input "true"
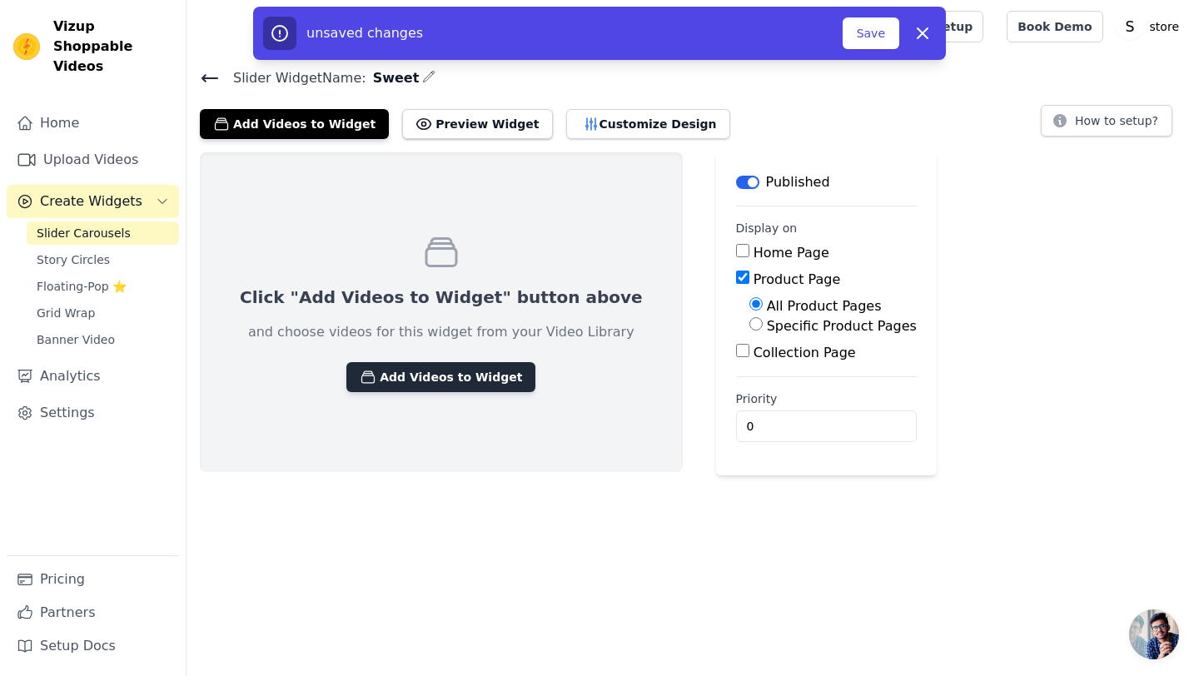
click at [431, 377] on button "Add Videos to Widget" at bounding box center [440, 377] width 189 height 30
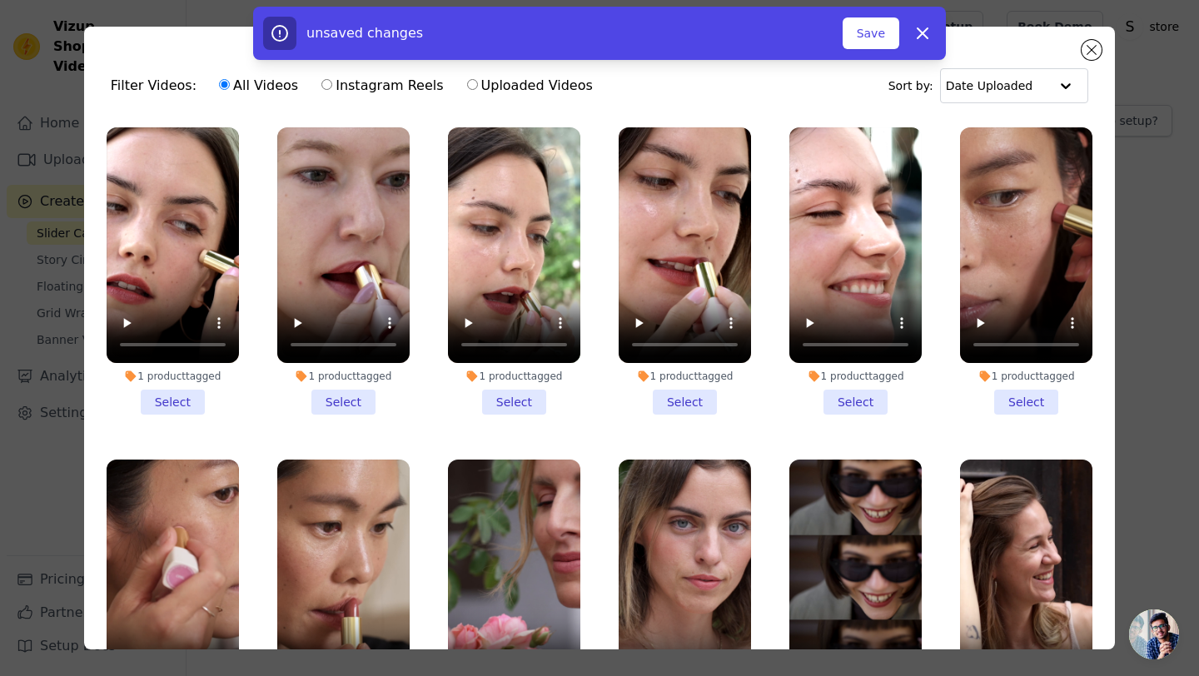
click at [536, 83] on label "Uploaded Videos" at bounding box center [529, 86] width 127 height 22
click at [478, 83] on input "Uploaded Videos" at bounding box center [472, 84] width 11 height 11
radio input "true"
click at [227, 82] on label "All Videos" at bounding box center [258, 86] width 81 height 22
click at [227, 82] on input "All Videos" at bounding box center [224, 84] width 11 height 11
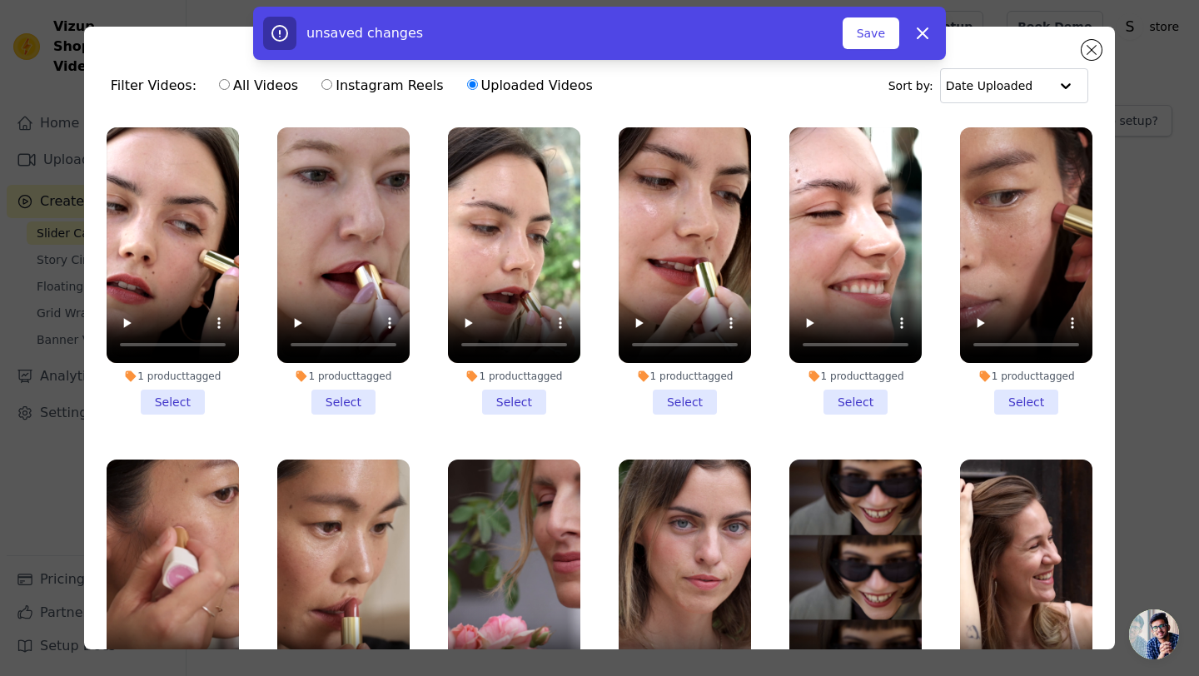
radio input "true"
click at [920, 38] on icon "button" at bounding box center [923, 33] width 20 height 20
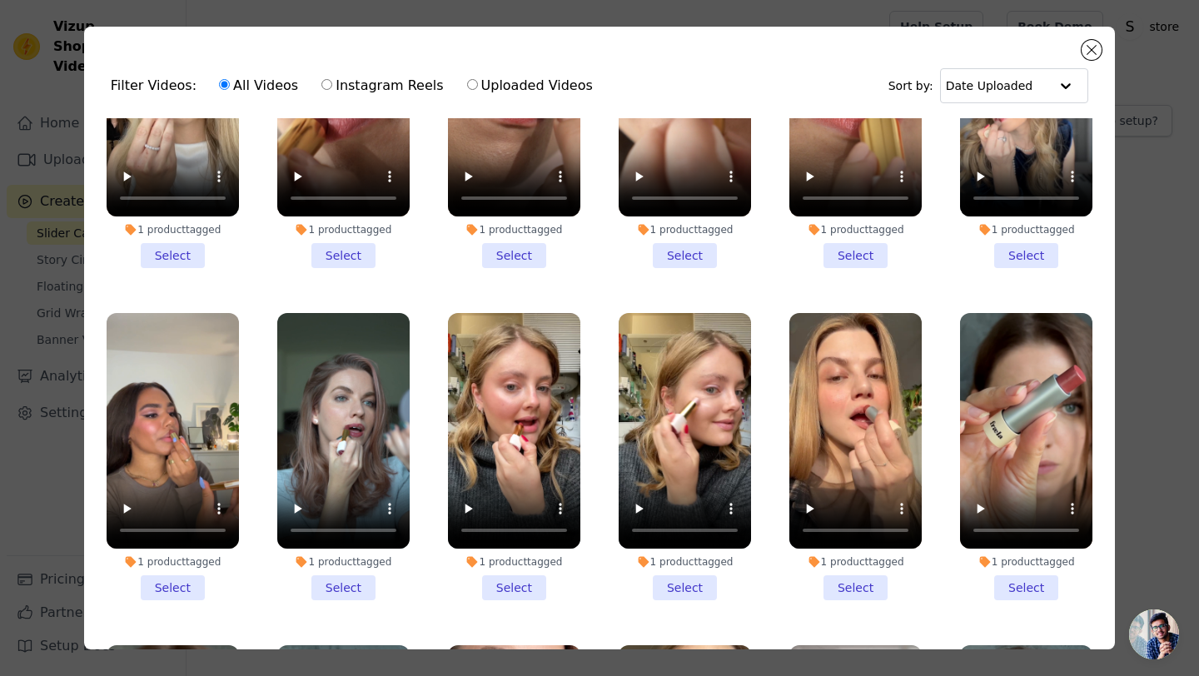
scroll to position [1142, 0]
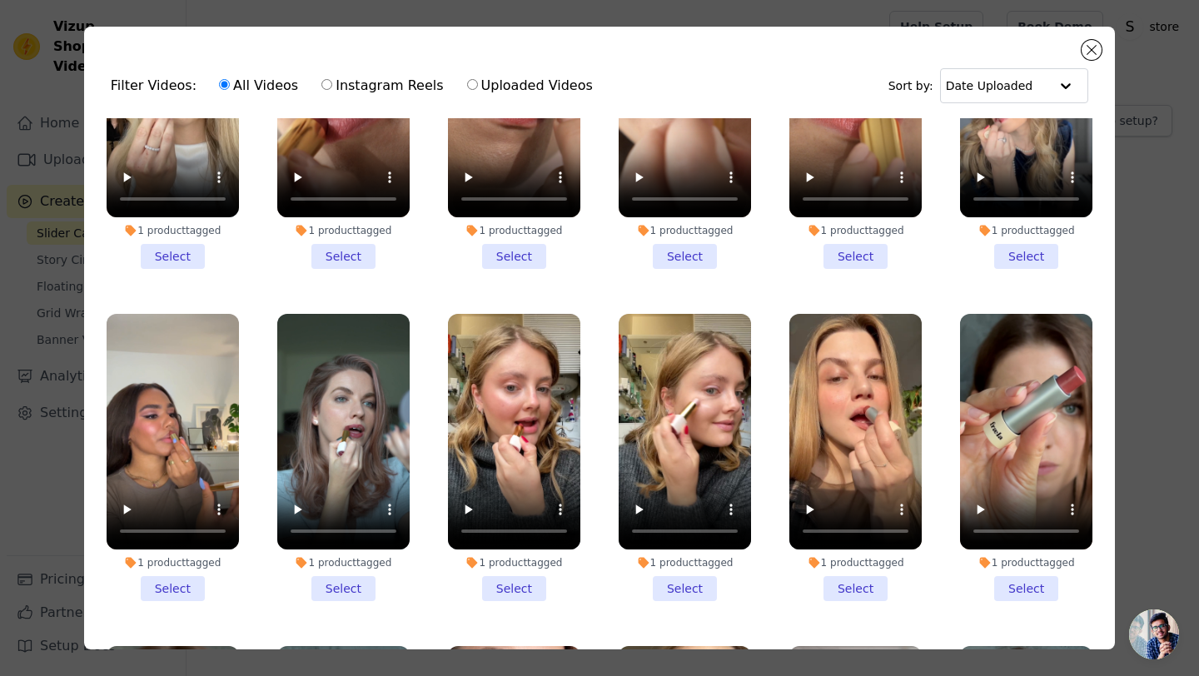
click at [661, 230] on div "1 product tagged" at bounding box center [685, 230] width 132 height 13
click at [0, 0] on input "1 product tagged Select" at bounding box center [0, 0] width 0 height 0
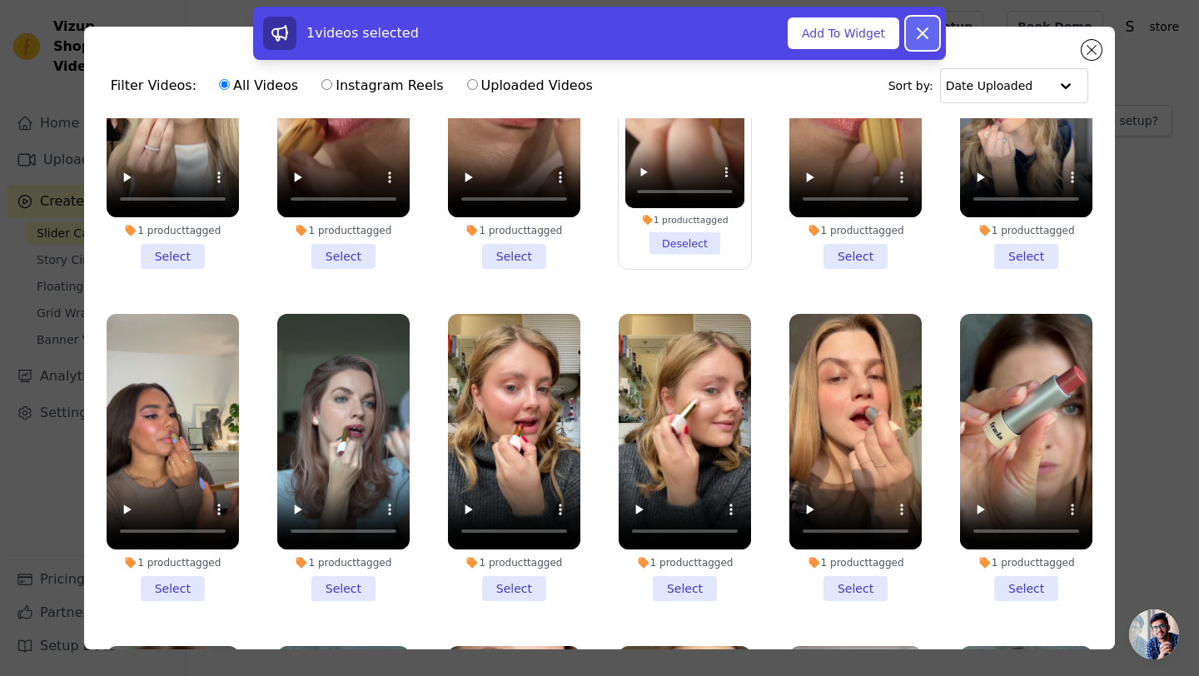
click at [919, 40] on icon at bounding box center [923, 33] width 20 height 20
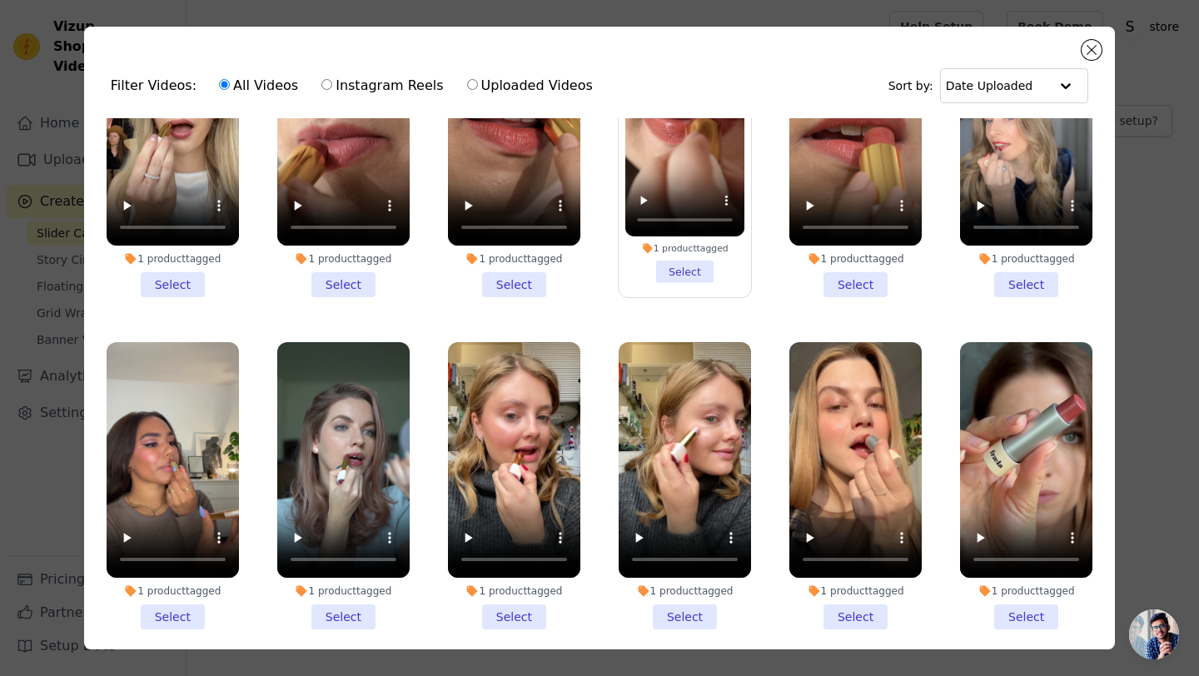
scroll to position [0, 0]
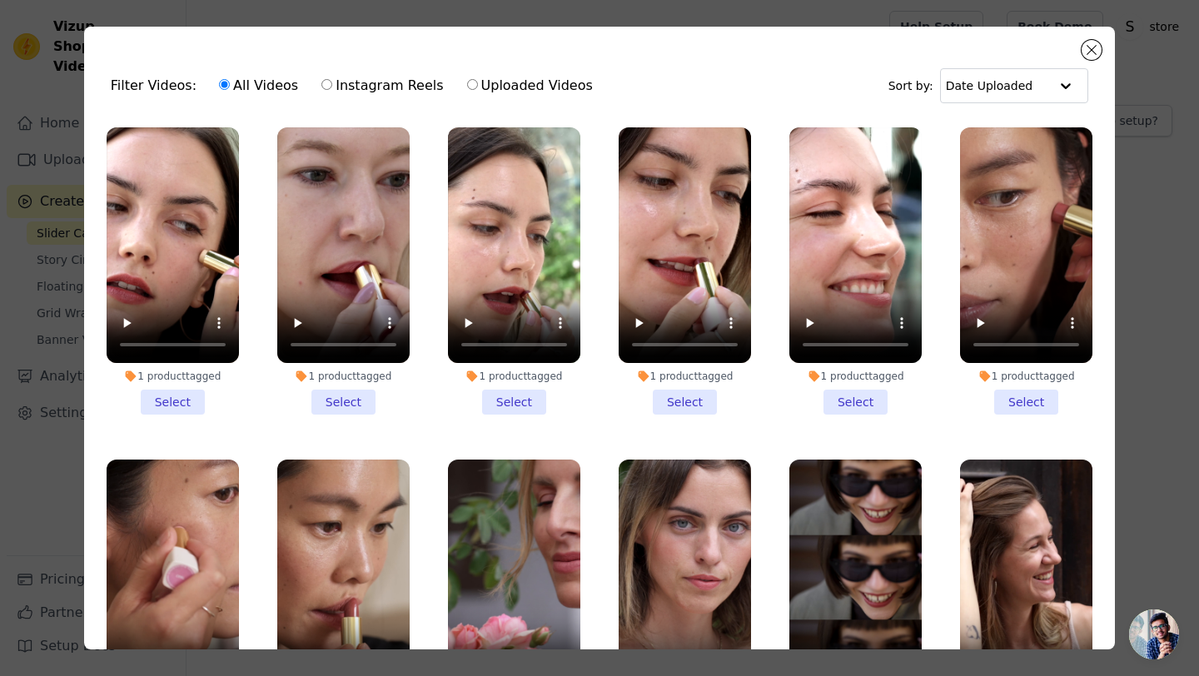
drag, startPoint x: 1038, startPoint y: 45, endPoint x: 1011, endPoint y: 111, distance: 71.3
click at [975, 141] on div "Filter Videos: All Videos Instagram Reels Uploaded Videos Sort by: Date Uploade…" at bounding box center [599, 338] width 1031 height 623
click at [1039, 92] on input "text" at bounding box center [996, 85] width 103 height 33
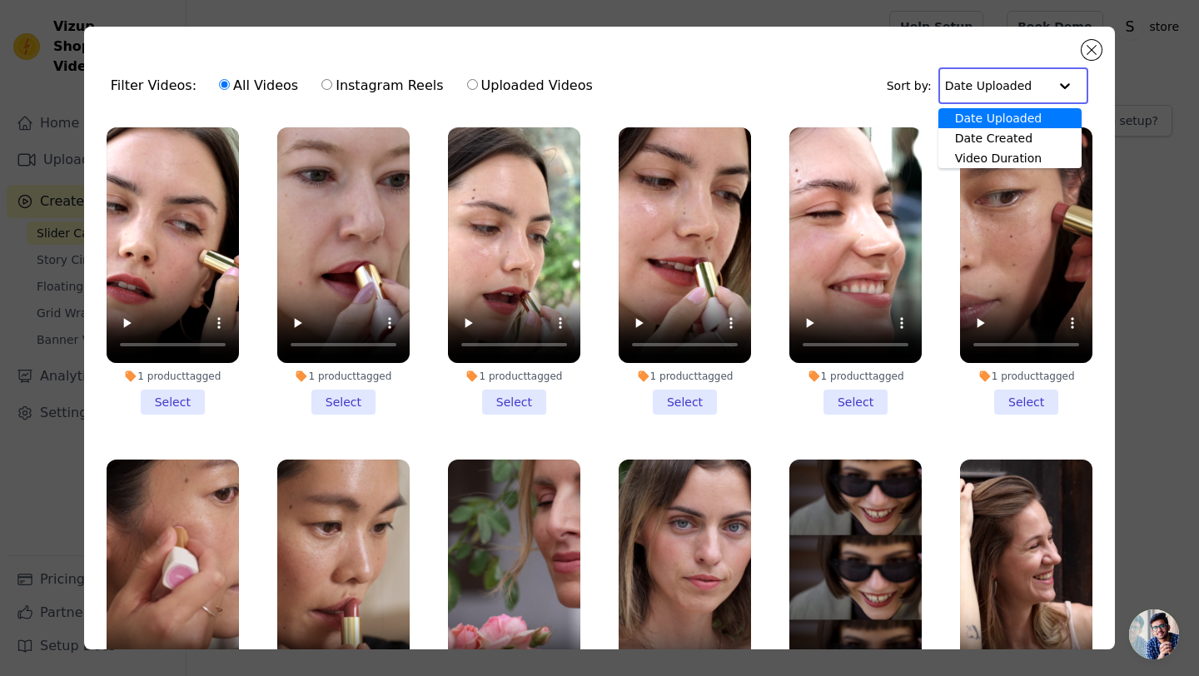
click at [1043, 53] on div "Filter Videos: All Videos Instagram Reels Uploaded Videos Sort by: Date Uploade…" at bounding box center [599, 85] width 1004 height 65
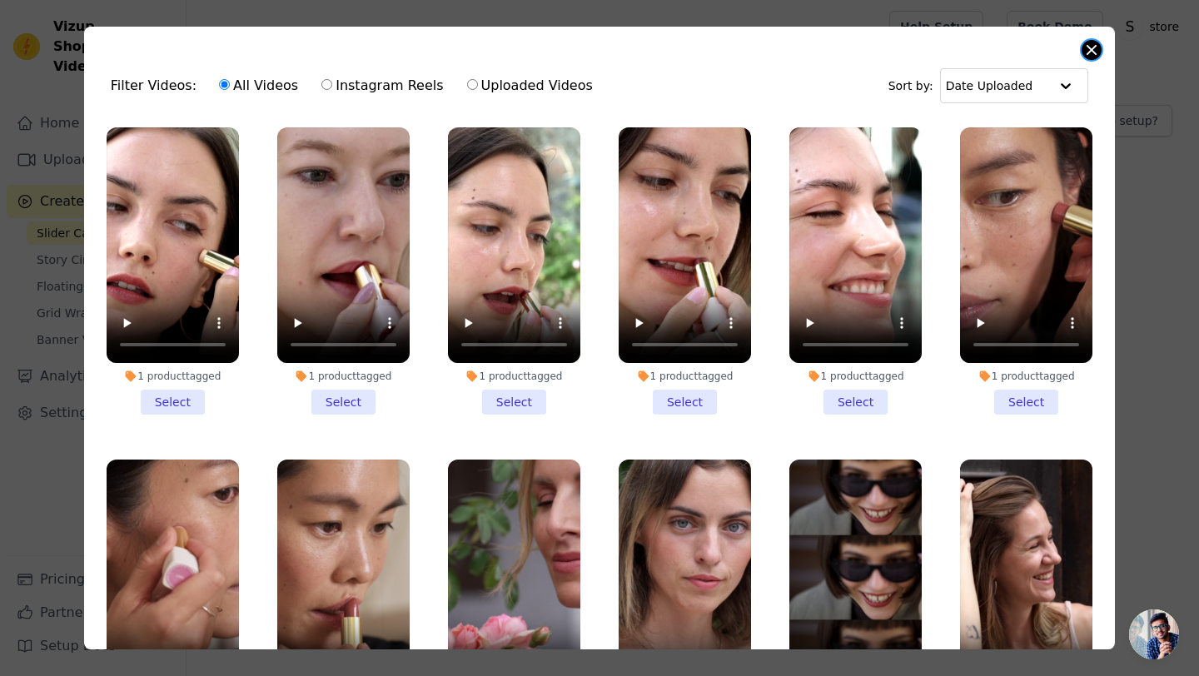
click at [1093, 46] on button "Close modal" at bounding box center [1092, 50] width 20 height 20
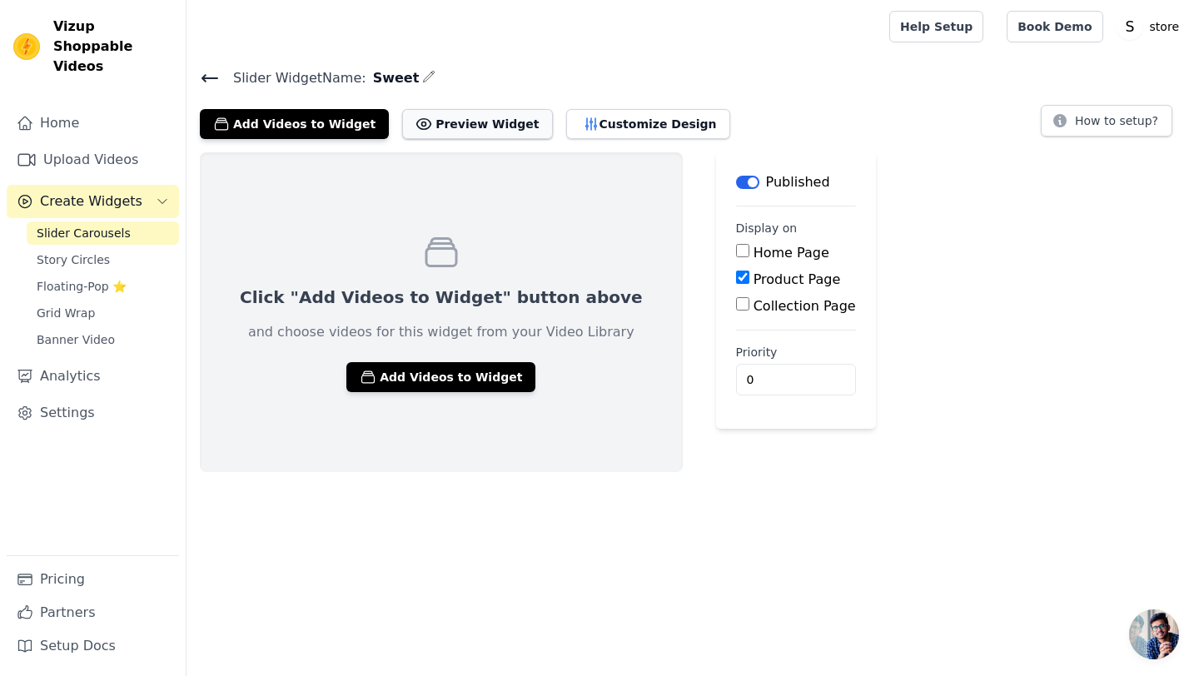
click at [417, 117] on button "Preview Widget" at bounding box center [477, 124] width 150 height 30
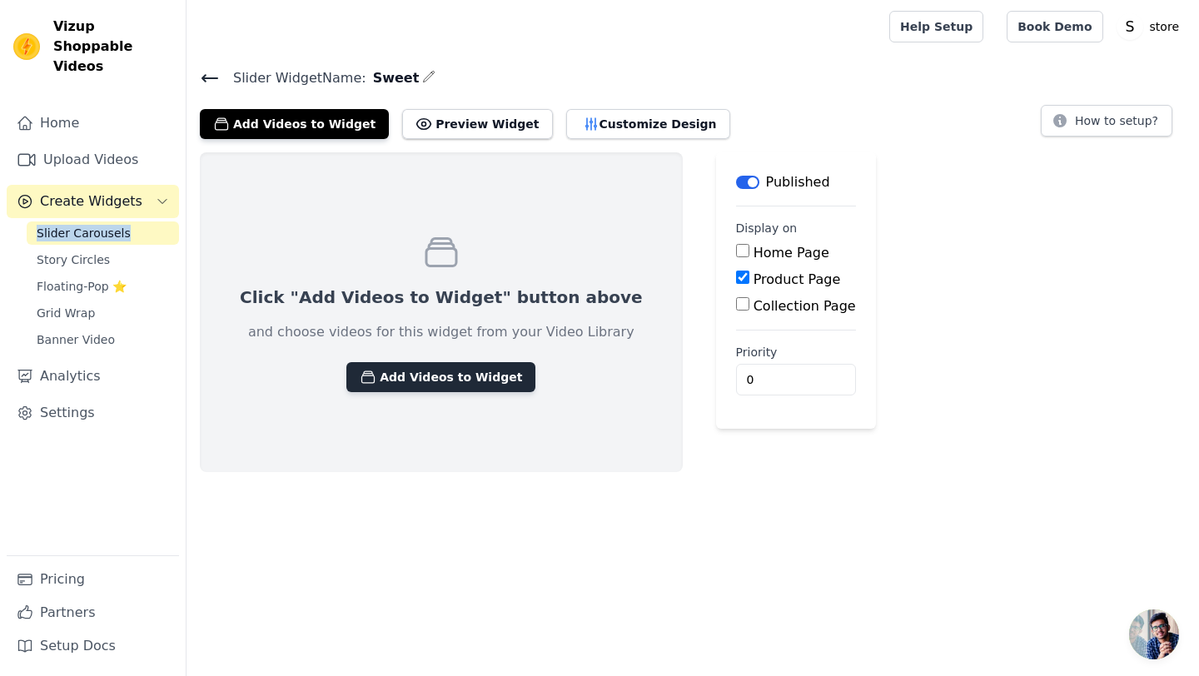
click at [391, 376] on button "Add Videos to Widget" at bounding box center [440, 377] width 189 height 30
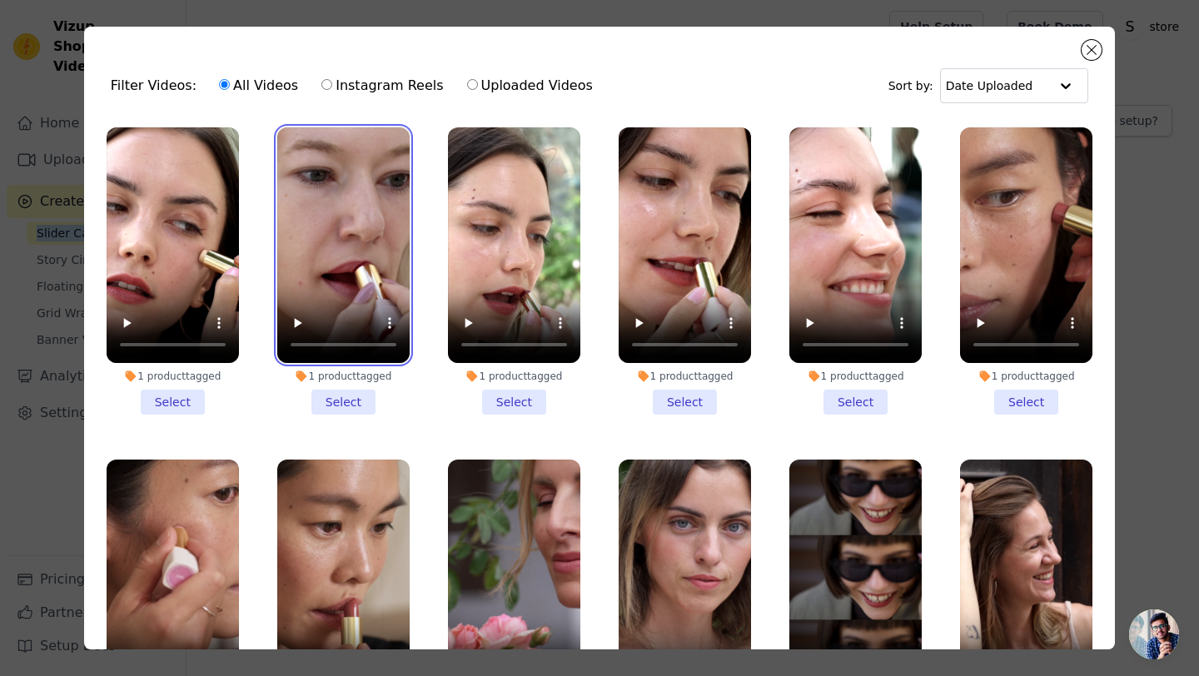
click at [334, 252] on video at bounding box center [343, 245] width 132 height 236
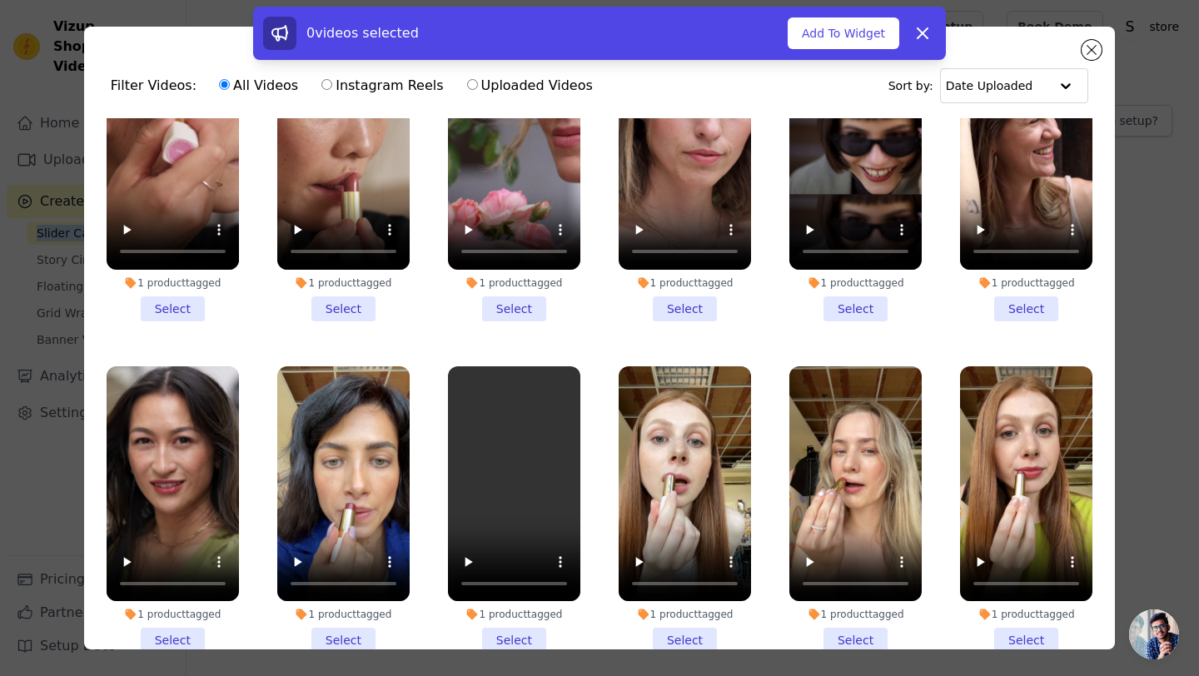
scroll to position [429, 0]
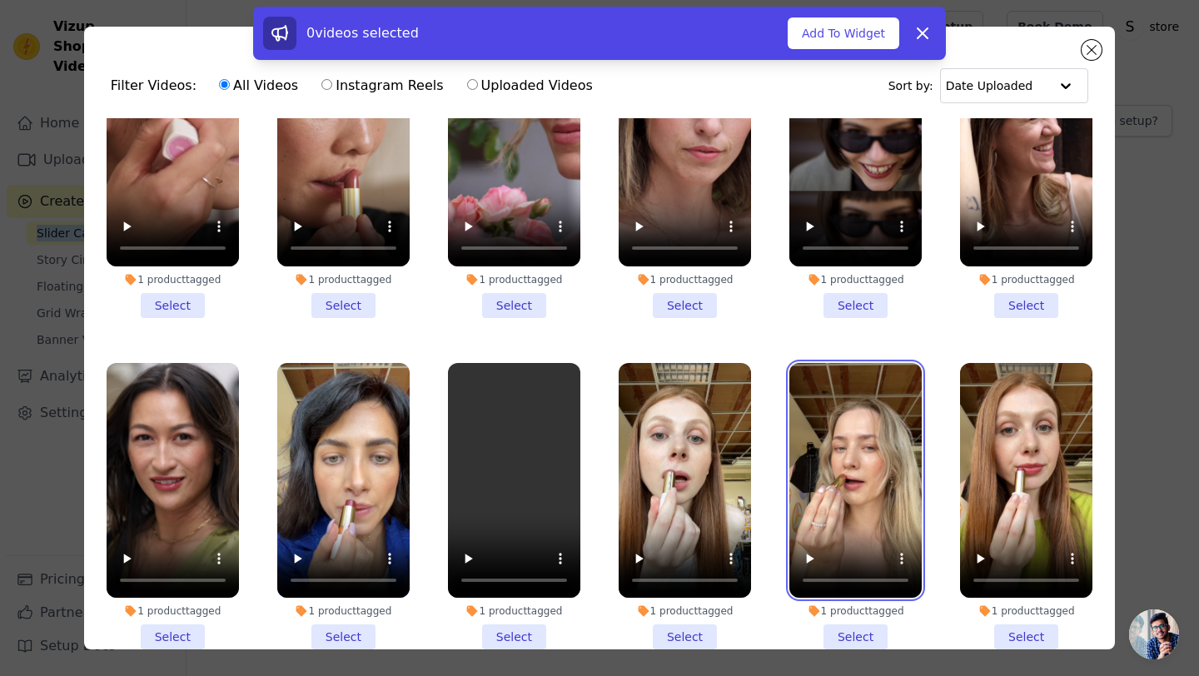
click at [846, 438] on video at bounding box center [855, 481] width 132 height 236
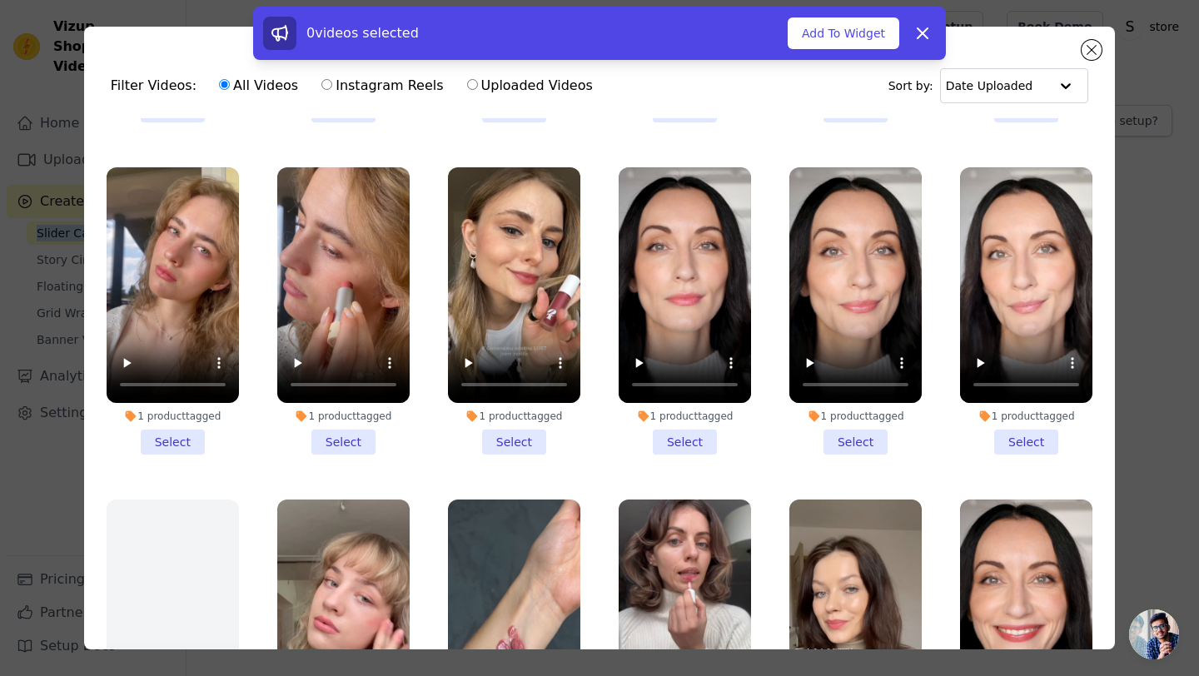
scroll to position [1939, 0]
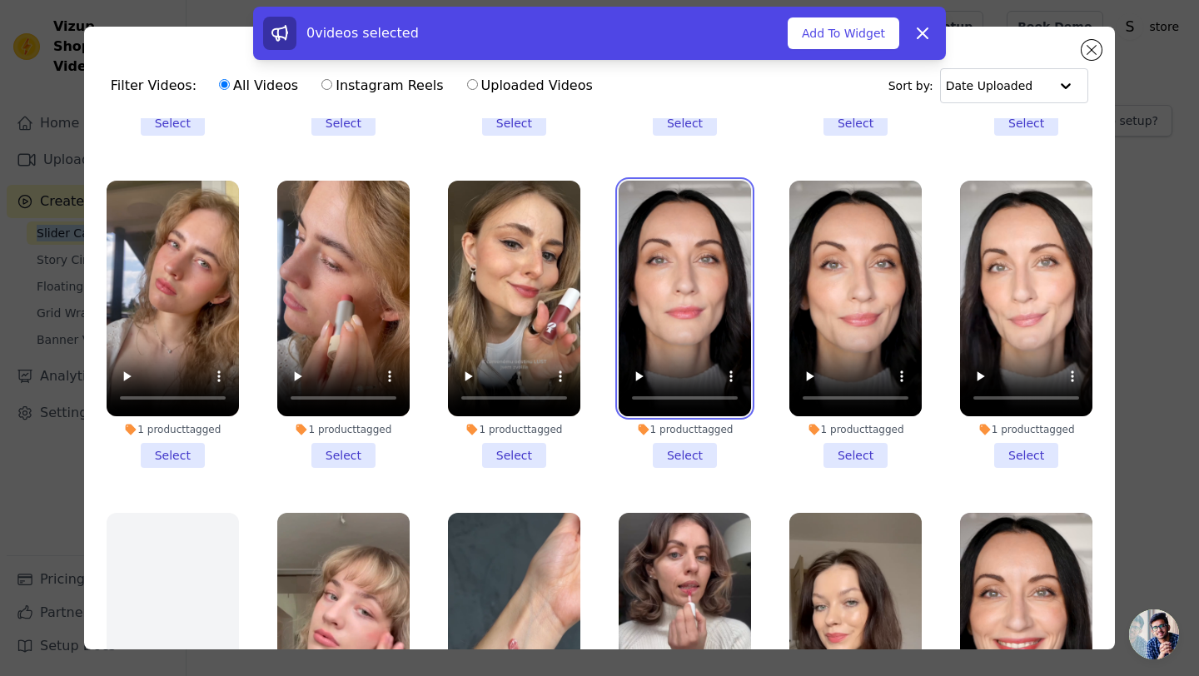
click at [709, 229] on video at bounding box center [685, 299] width 132 height 236
click at [673, 460] on li "1 product tagged Select" at bounding box center [685, 324] width 132 height 287
click at [0, 0] on input "1 product tagged Select" at bounding box center [0, 0] width 0 height 0
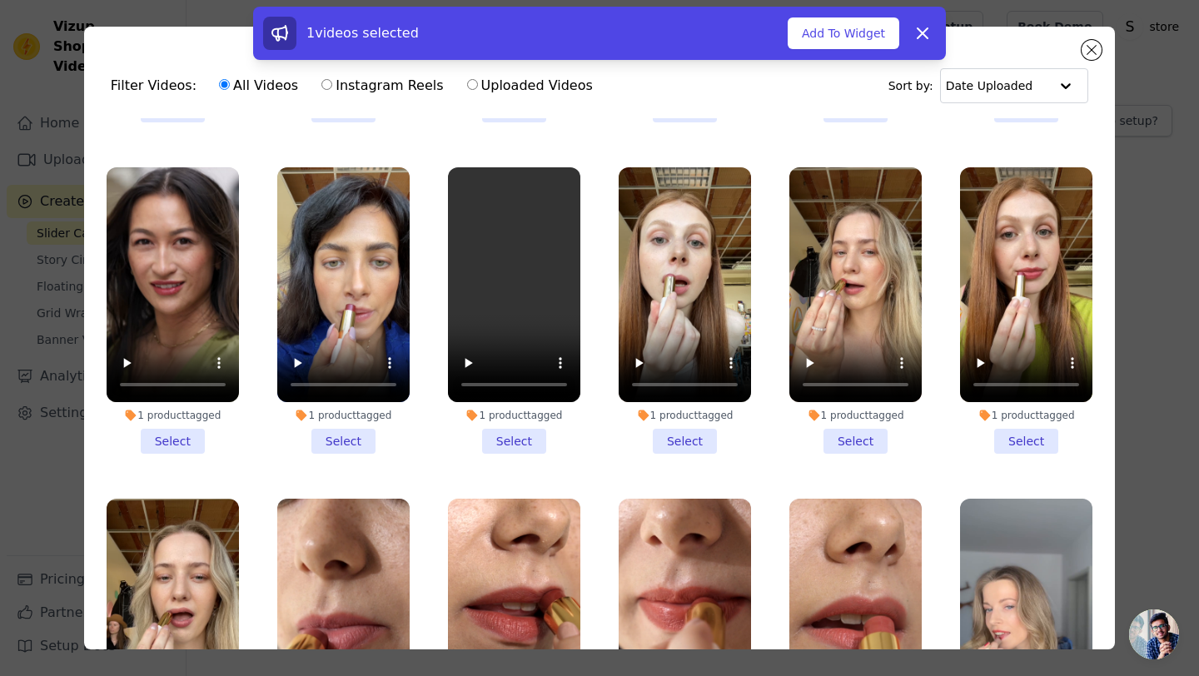
scroll to position [0, 0]
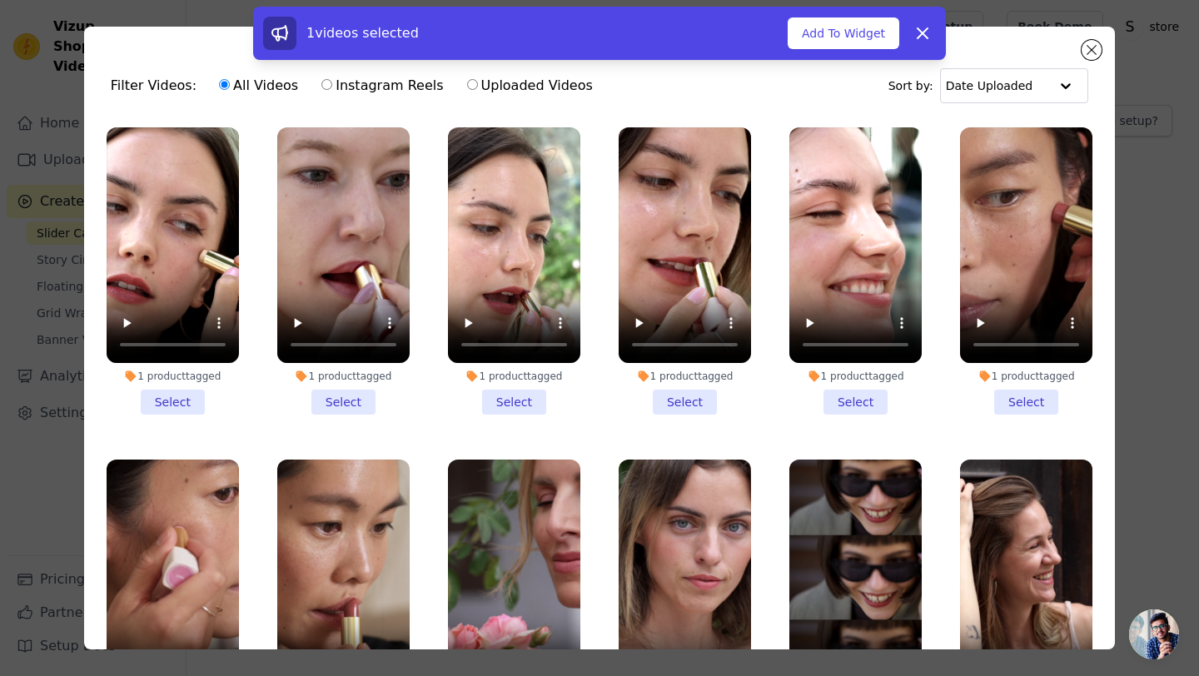
click at [346, 406] on li "1 product tagged Select" at bounding box center [343, 270] width 132 height 287
click at [0, 0] on input "1 product tagged Select" at bounding box center [0, 0] width 0 height 0
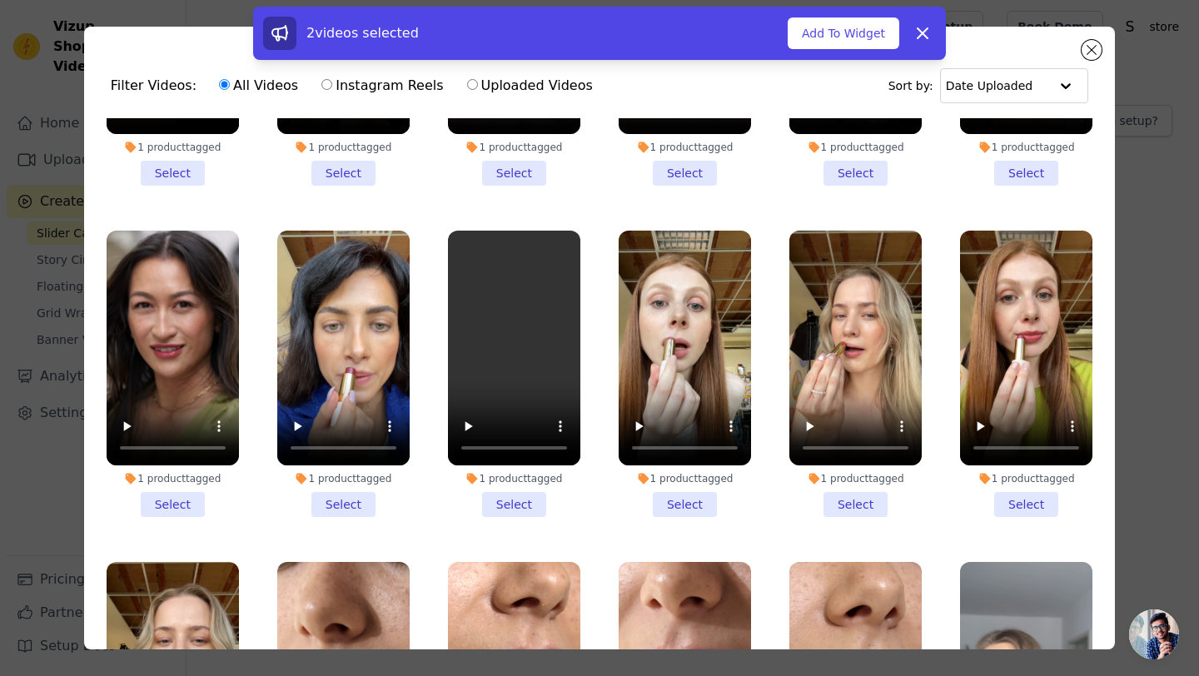
scroll to position [617, 0]
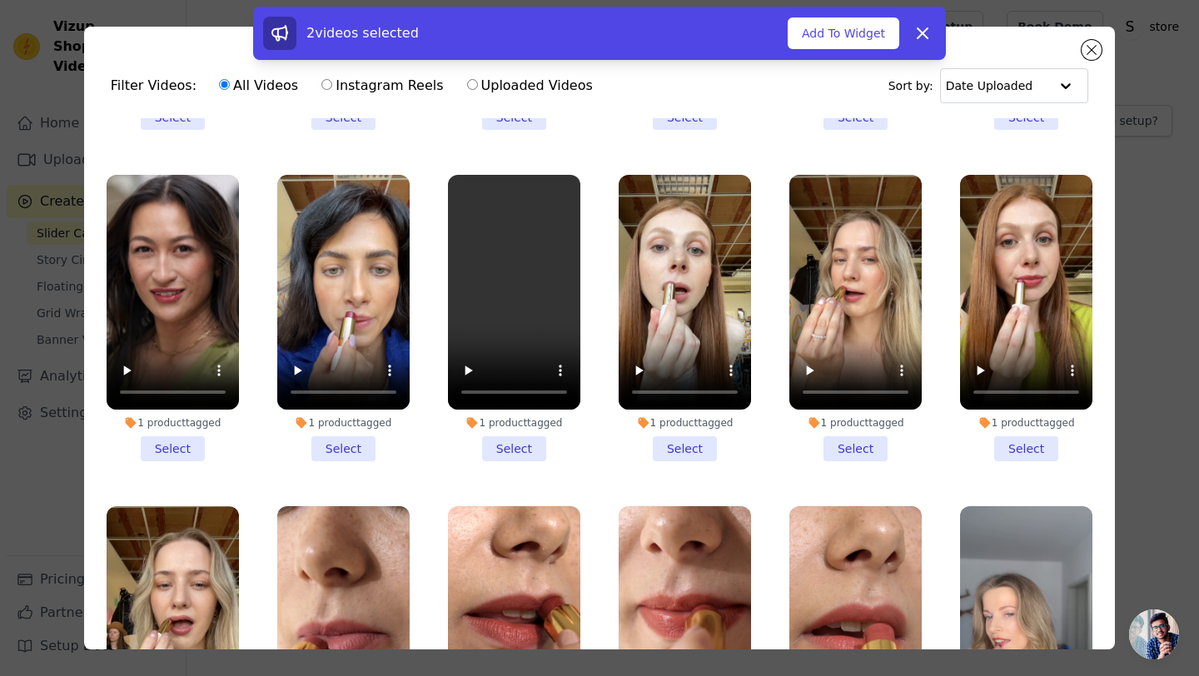
click at [854, 457] on li "1 product tagged Select" at bounding box center [855, 318] width 132 height 287
click at [0, 0] on input "1 product tagged Select" at bounding box center [0, 0] width 0 height 0
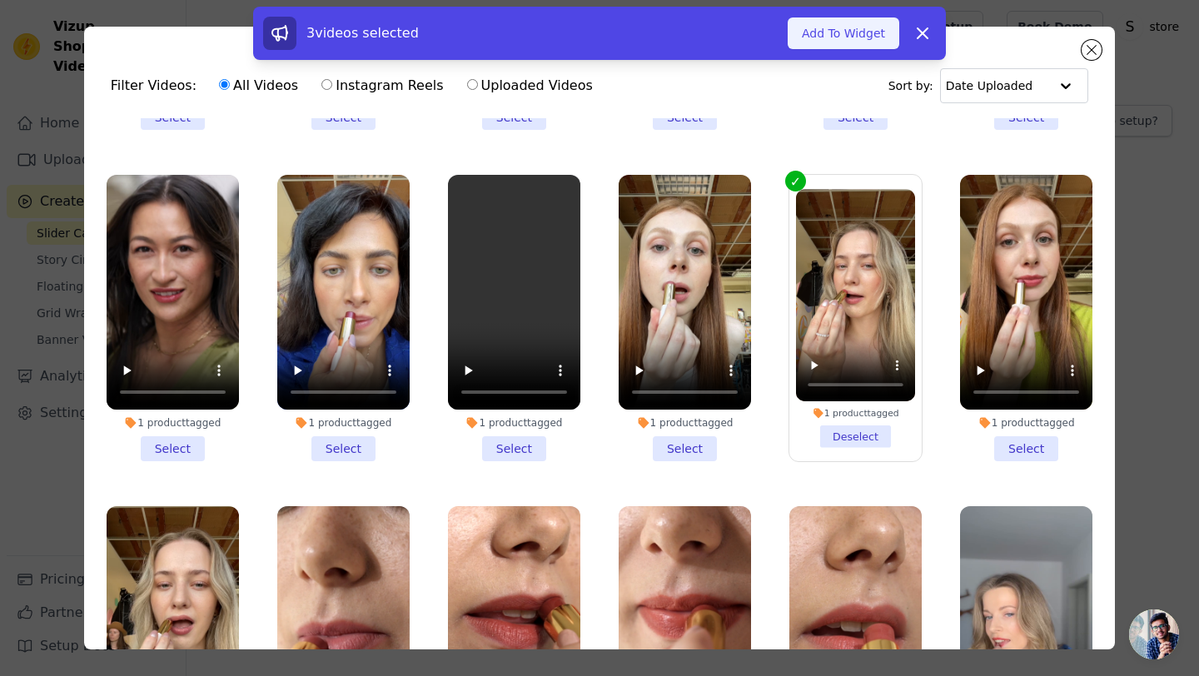
click at [879, 32] on button "Add To Widget" at bounding box center [844, 33] width 112 height 32
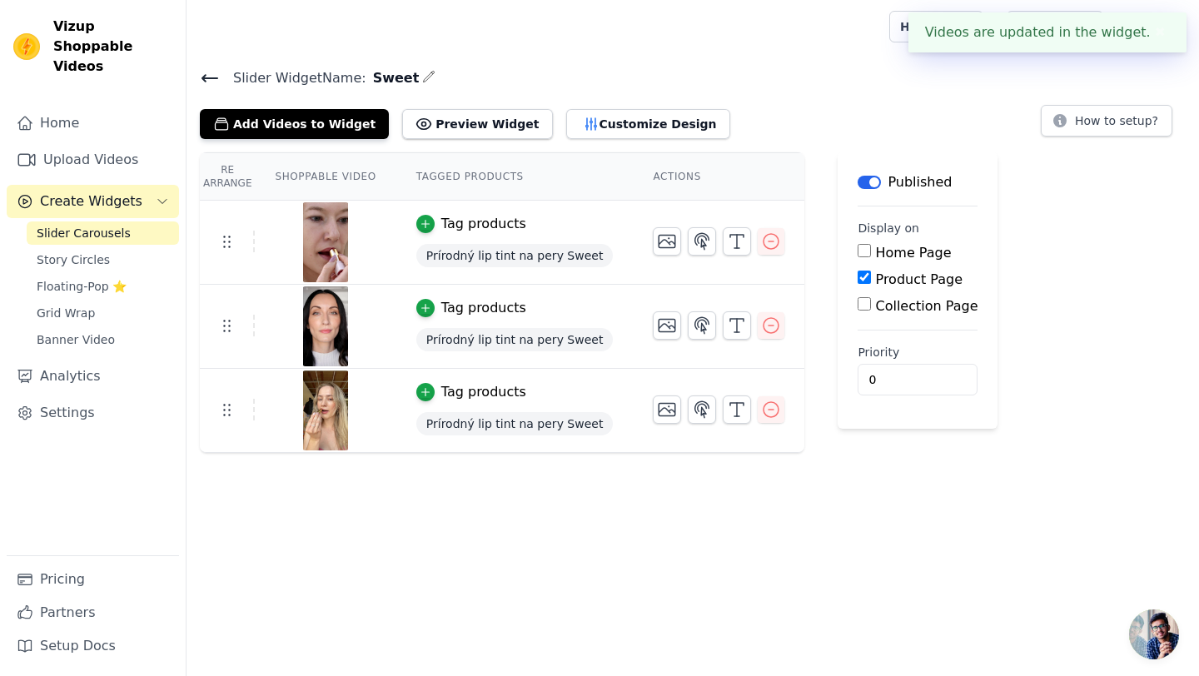
click at [858, 276] on input "Product Page" at bounding box center [864, 277] width 13 height 13
checkbox input "true"
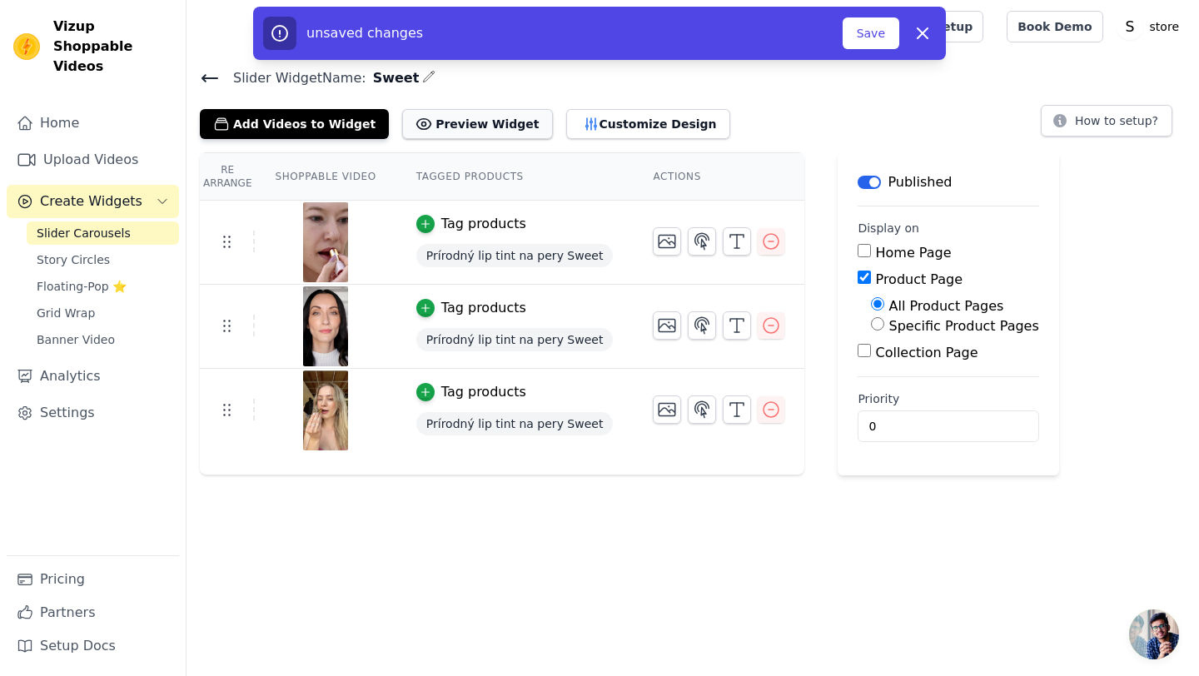
click at [436, 124] on button "Preview Widget" at bounding box center [477, 124] width 150 height 30
click at [864, 34] on button "Save" at bounding box center [871, 33] width 57 height 32
click at [879, 34] on button "Save" at bounding box center [871, 33] width 57 height 32
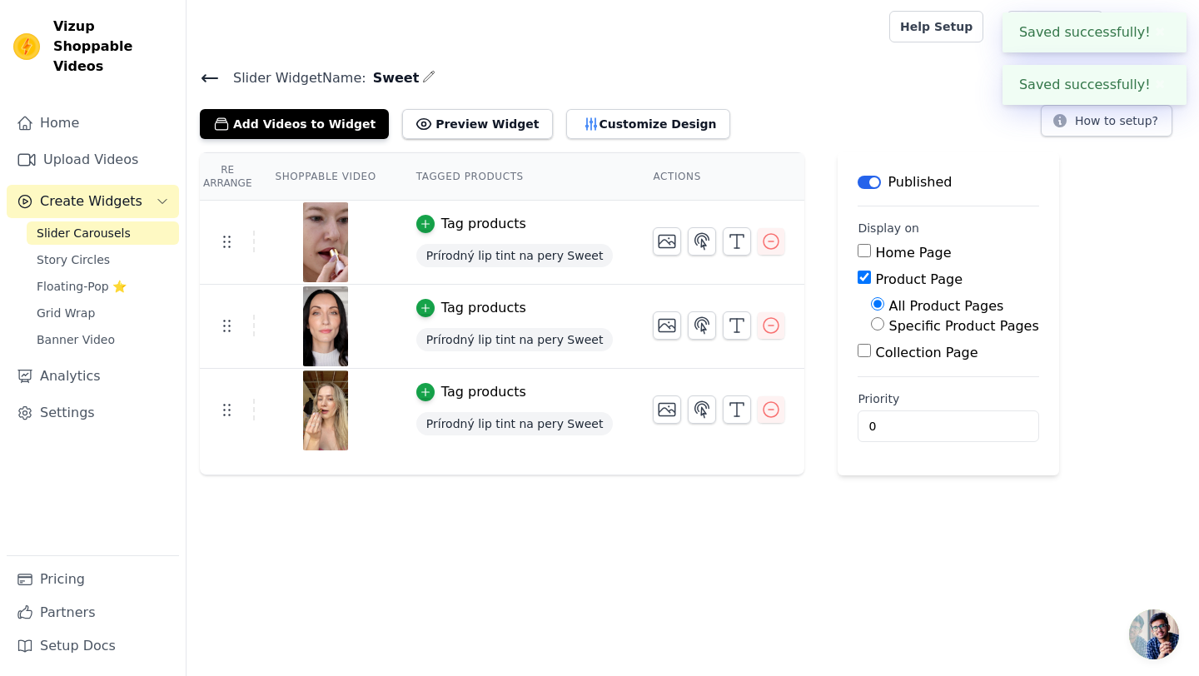
click at [77, 225] on span "Slider Carousels" at bounding box center [84, 233] width 94 height 17
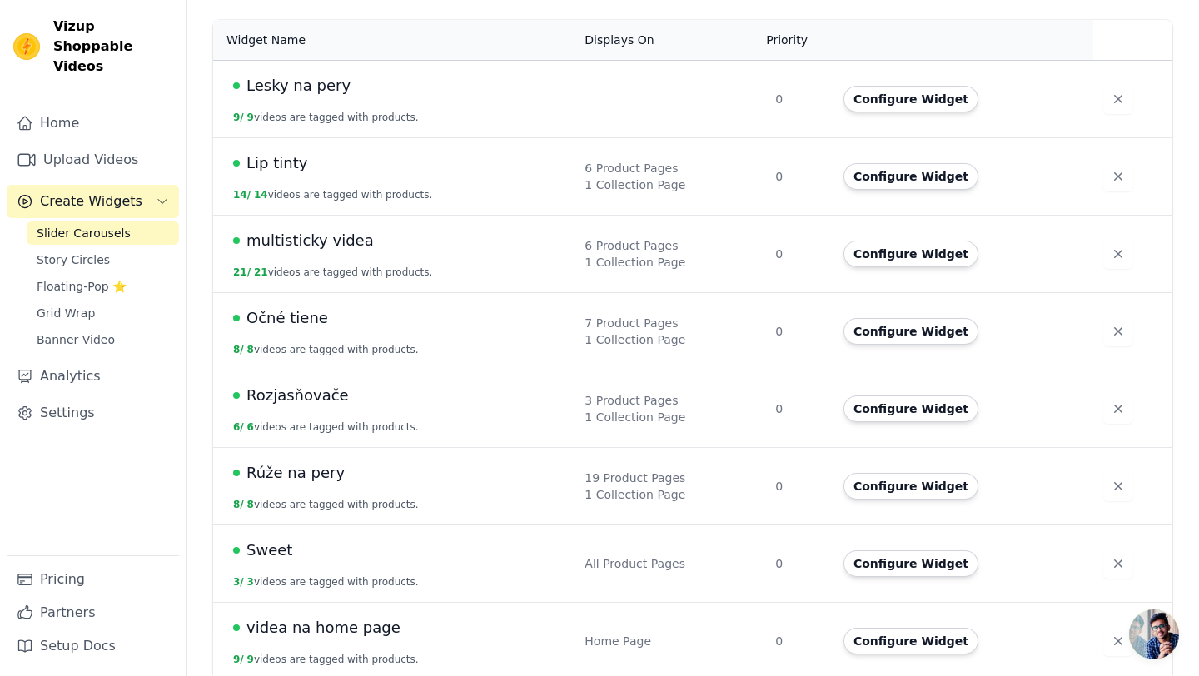
scroll to position [155, 0]
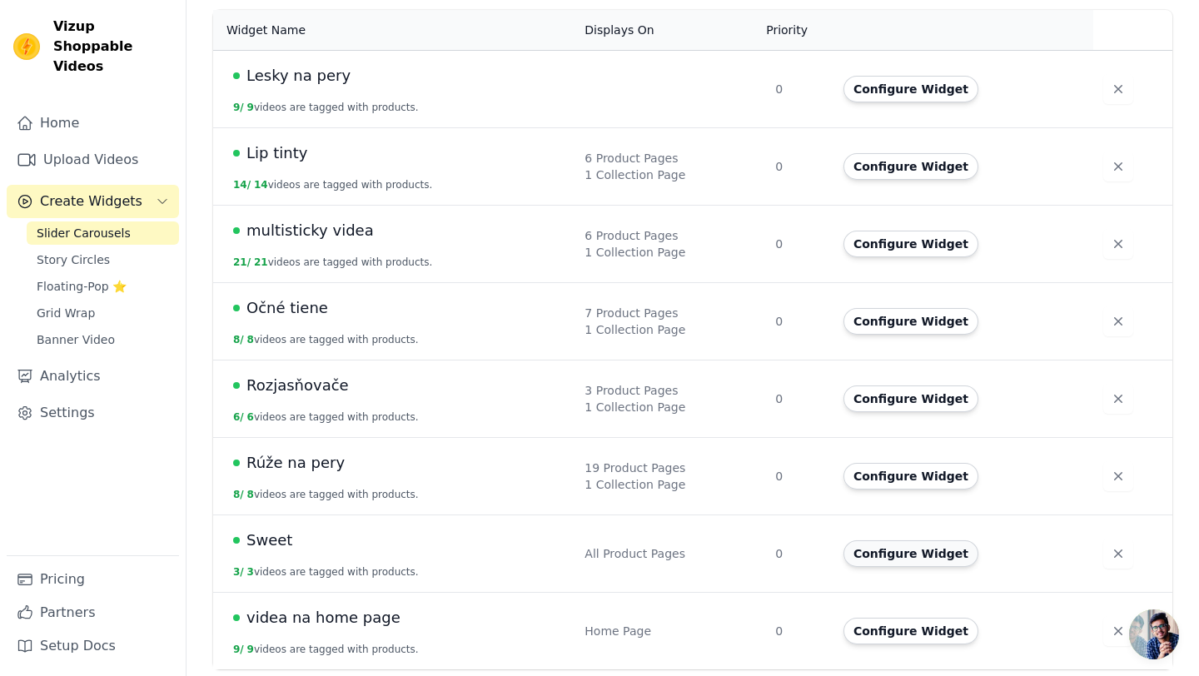
click at [891, 558] on button "Configure Widget" at bounding box center [911, 553] width 135 height 27
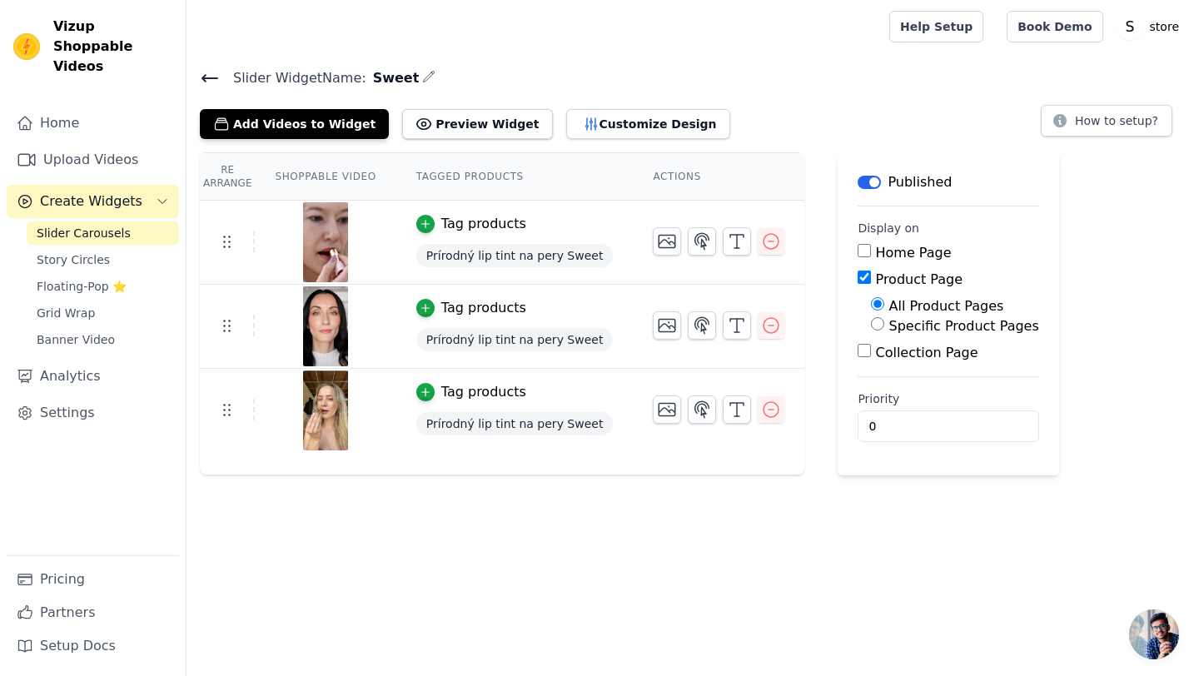
click at [871, 326] on input "Specific Product Pages" at bounding box center [877, 323] width 13 height 13
radio input "true"
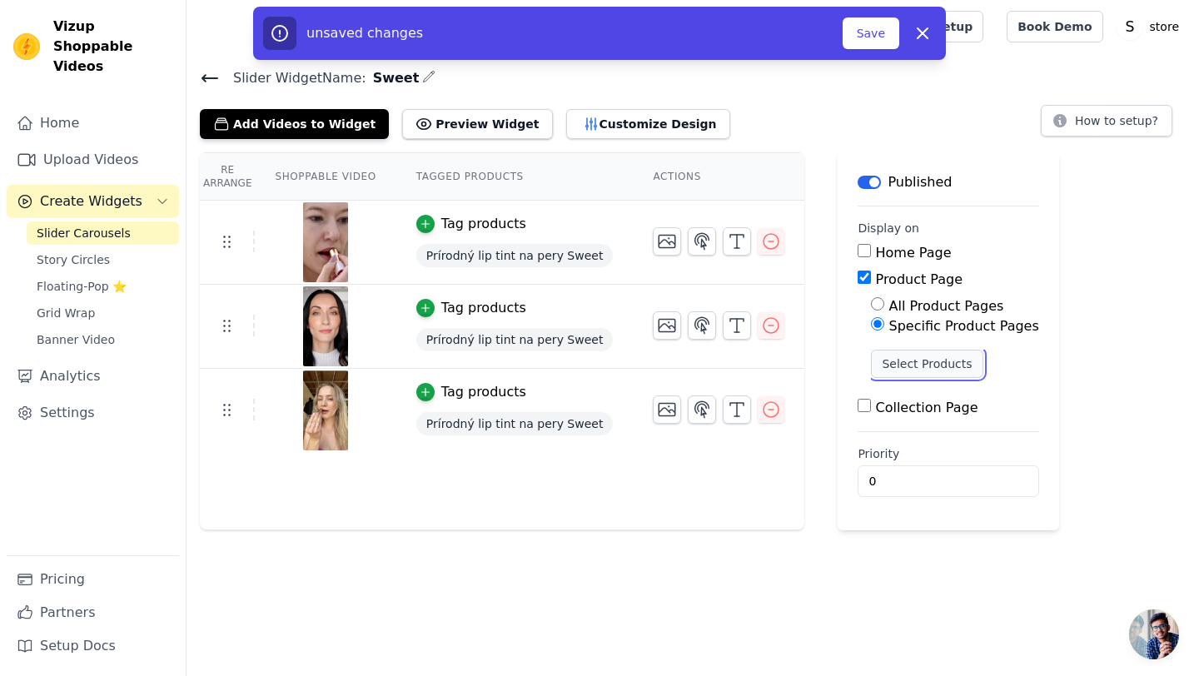
click at [884, 356] on button "Select Products" at bounding box center [927, 364] width 112 height 28
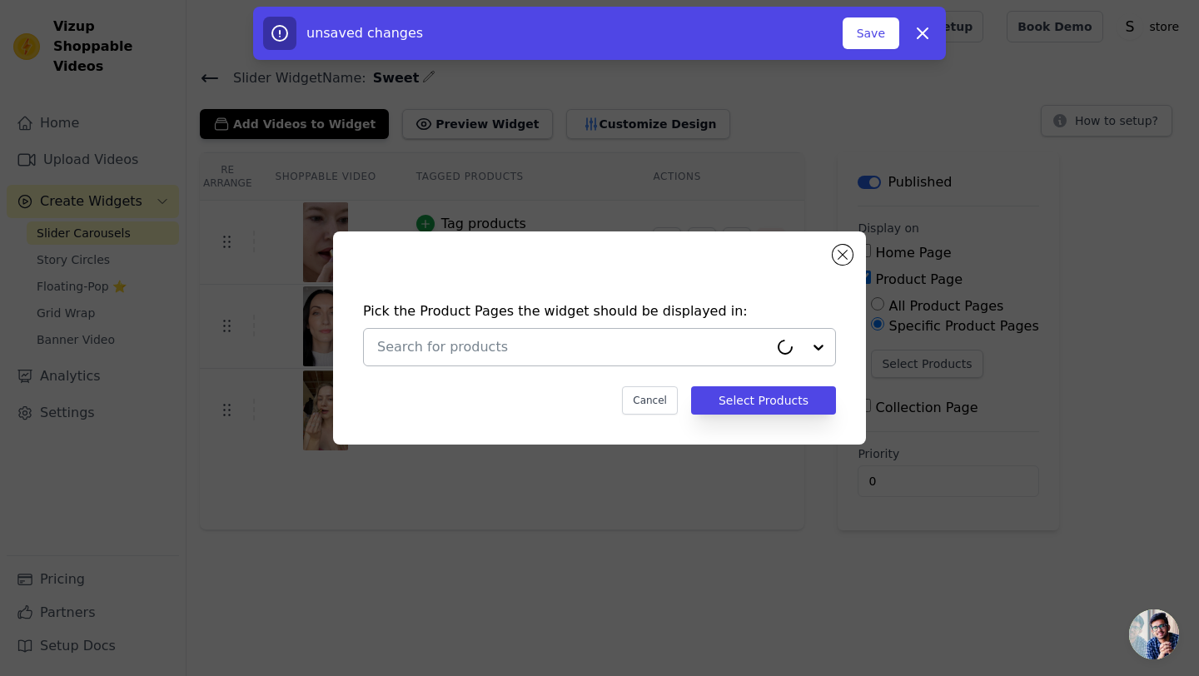
click at [663, 341] on input "text" at bounding box center [572, 347] width 391 height 20
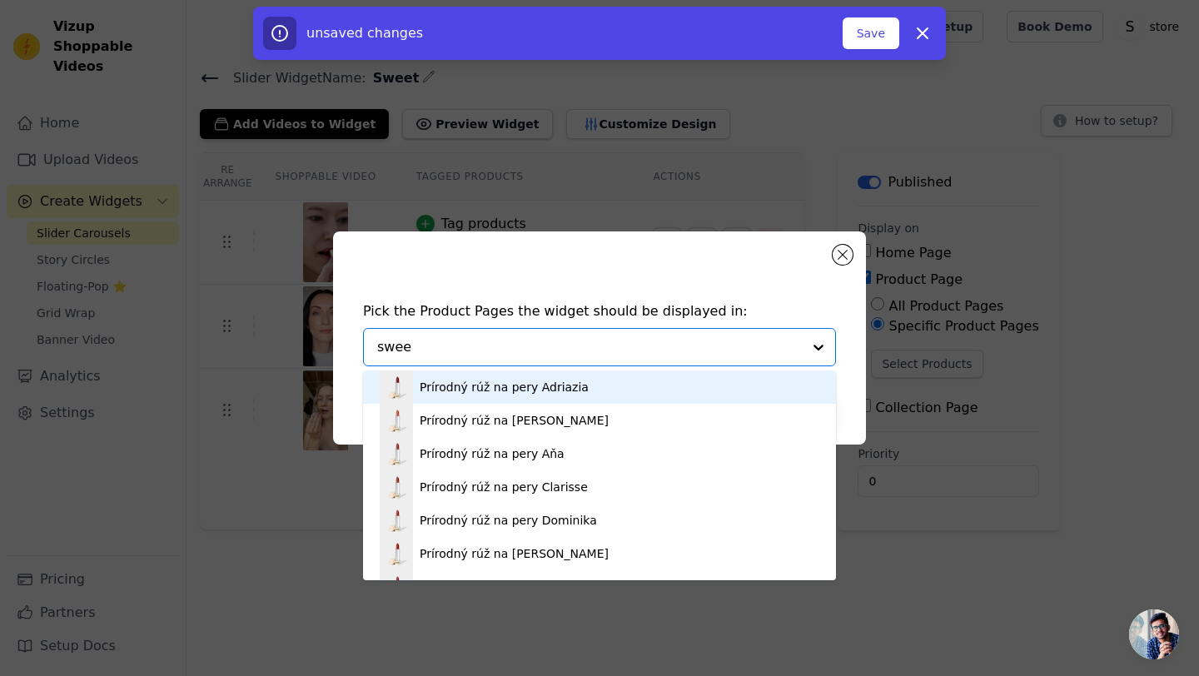
type input "sweet"
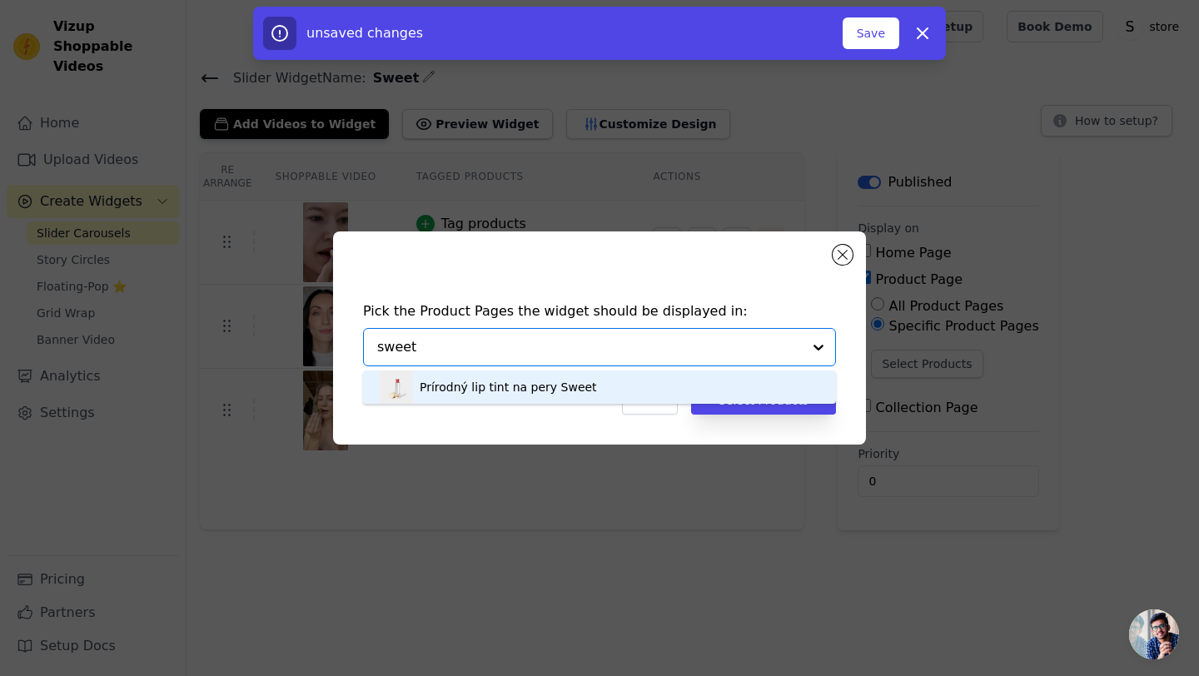
click at [538, 383] on div "Prírodný lip tint na pery Sweet" at bounding box center [508, 387] width 177 height 17
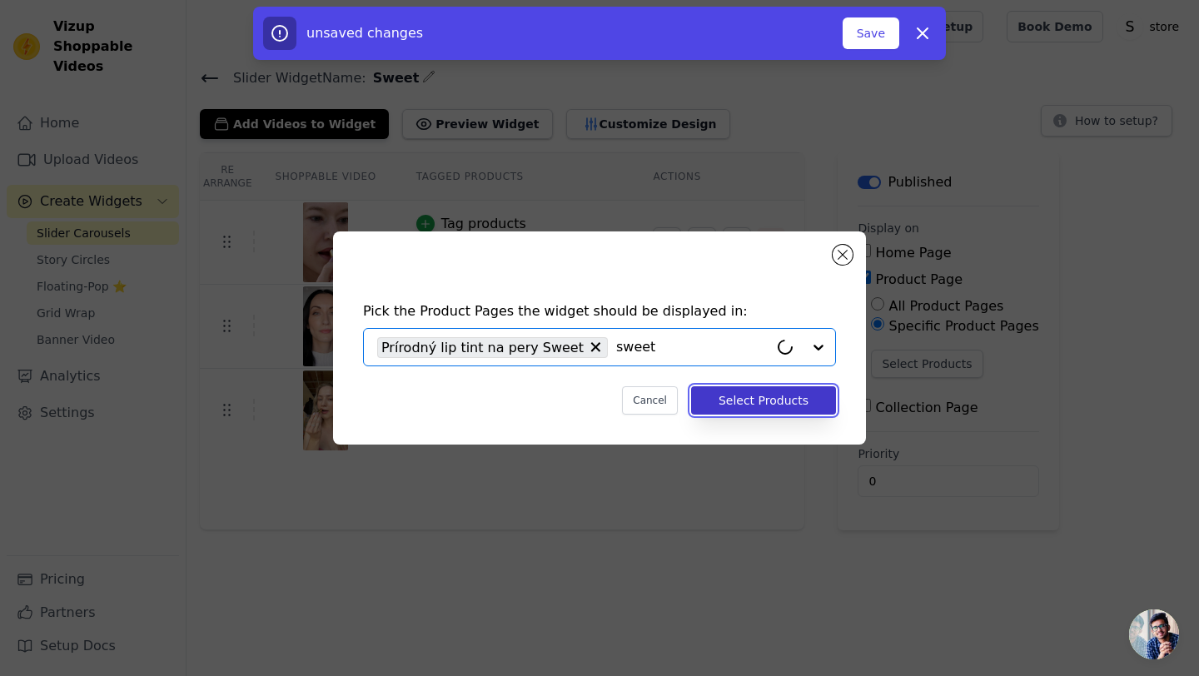
click at [744, 409] on button "Select Products" at bounding box center [763, 400] width 145 height 28
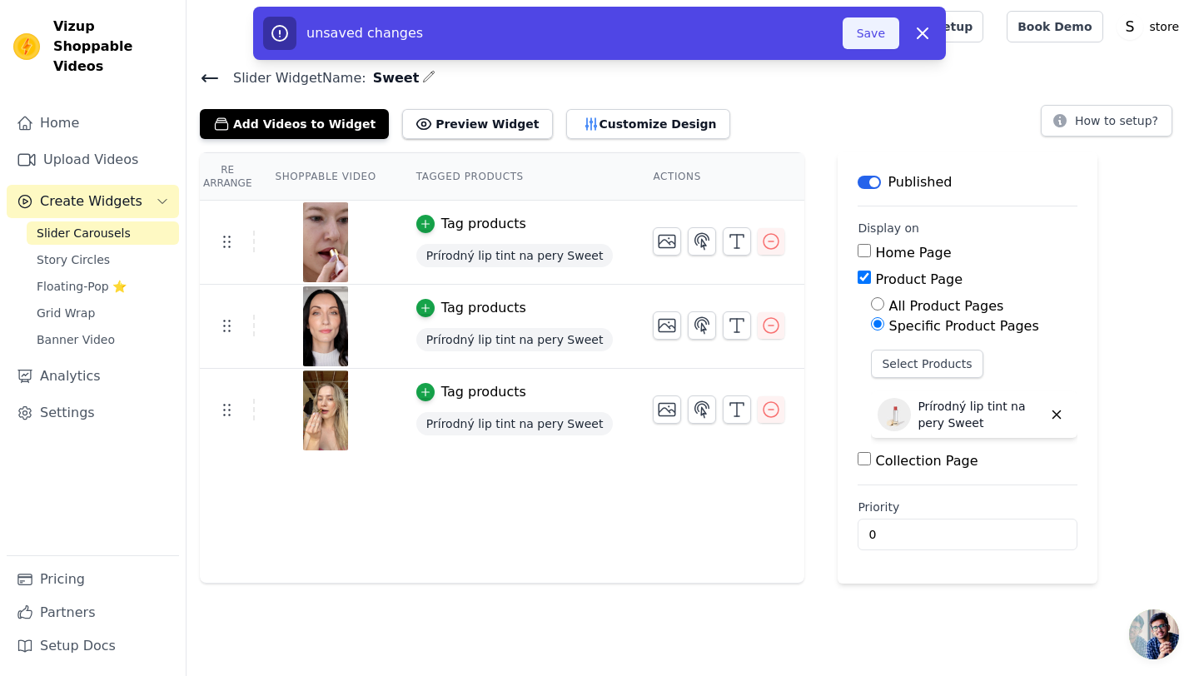
click at [869, 34] on button "Save" at bounding box center [871, 33] width 57 height 32
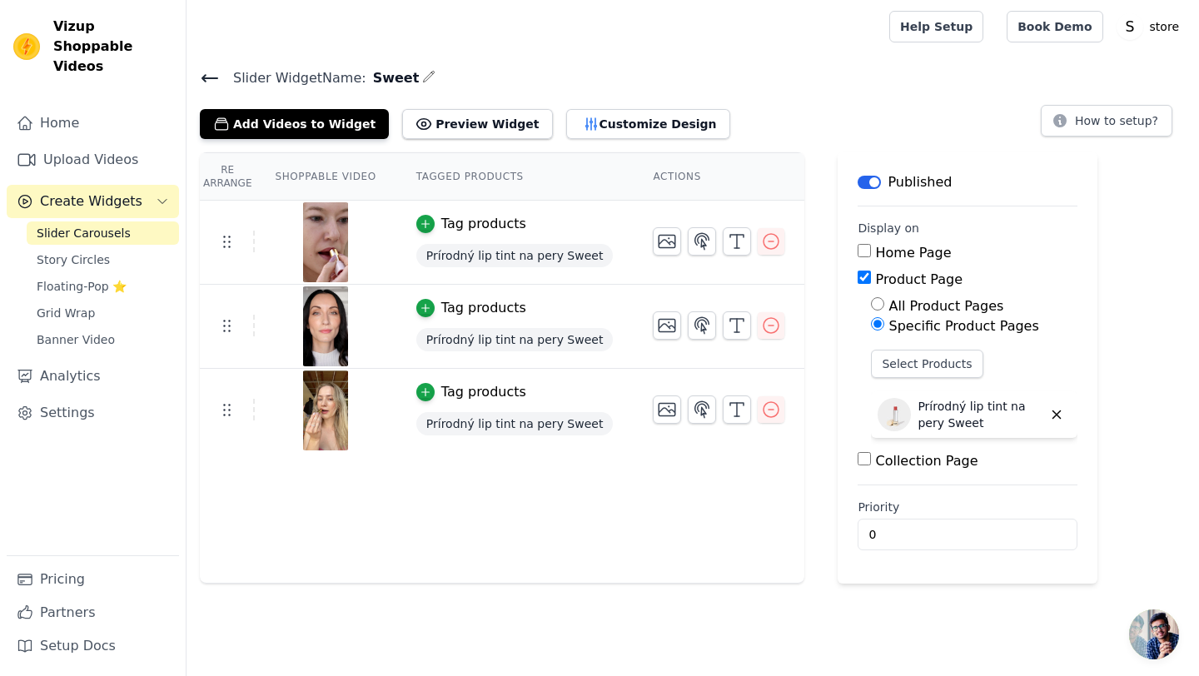
click at [756, 527] on div "Re Arrange Shoppable Video Tagged Products Actions Tag products Prírodný lip ti…" at bounding box center [502, 367] width 605 height 431
click at [1003, 265] on div "Home Page Product Page All Product Pages Specific Product Pages Select Products…" at bounding box center [968, 357] width 220 height 228
click at [1131, 128] on button "How to setup?" at bounding box center [1107, 121] width 132 height 32
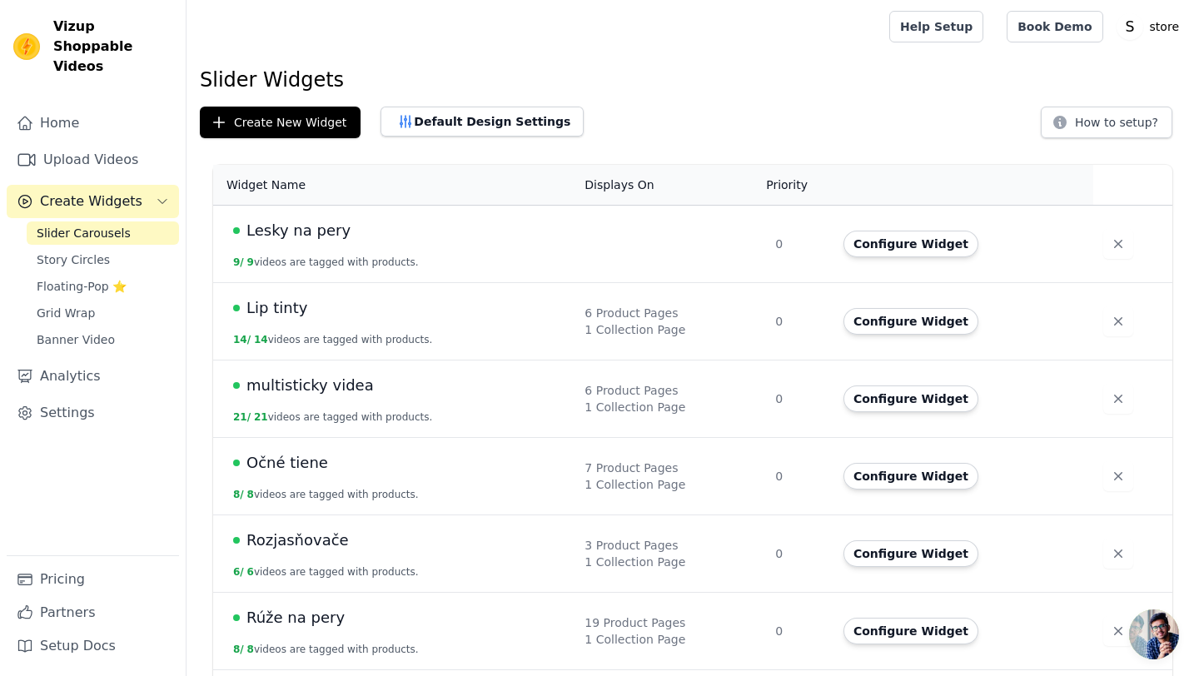
click at [276, 309] on span "Lip tinty" at bounding box center [276, 307] width 61 height 23
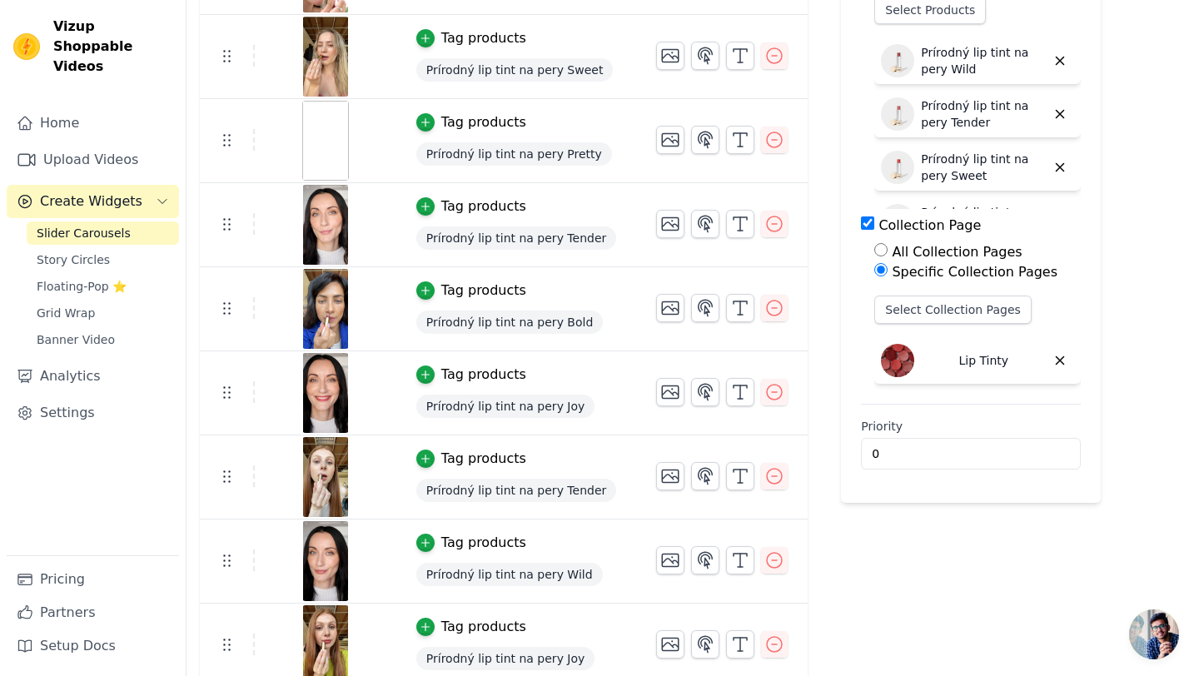
scroll to position [701, 0]
